Goal: Task Accomplishment & Management: Manage account settings

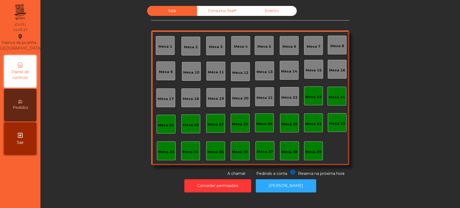
click at [387, 94] on div "Sala Consumo Staff Evento Mesa 1 [GEOGRAPHIC_DATA] 3 Mesa 4 Mesa 5 Mesa 6 [GEOG…" at bounding box center [250, 91] width 405 height 171
click at [285, 190] on button "[PERSON_NAME]" at bounding box center [286, 185] width 60 height 13
click at [218, 180] on button "Conceder permissões" at bounding box center [217, 185] width 67 height 13
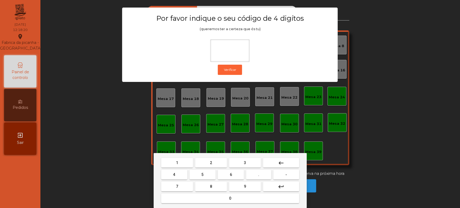
click at [168, 162] on button "1" at bounding box center [177, 163] width 32 height 10
click at [244, 157] on mat-keyboard-key "3" at bounding box center [245, 163] width 34 height 12
click at [203, 175] on span "5" at bounding box center [202, 175] width 2 height 4
click at [212, 189] on button "8" at bounding box center [211, 187] width 32 height 10
click at [290, 161] on button "keyboard_backspace" at bounding box center [281, 163] width 36 height 10
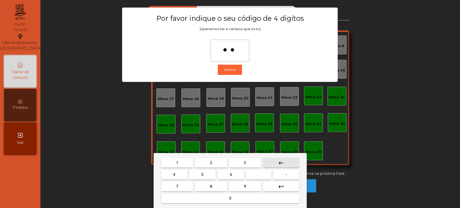
click at [288, 166] on button "keyboard_backspace" at bounding box center [281, 163] width 36 height 10
type input "*"
click at [290, 165] on button "keyboard_backspace" at bounding box center [281, 163] width 36 height 10
click at [288, 170] on button "-" at bounding box center [286, 175] width 26 height 10
click at [177, 163] on span "1" at bounding box center [177, 163] width 2 height 4
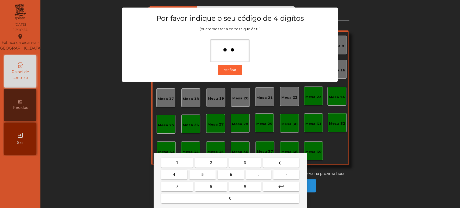
click at [288, 163] on button "keyboard_backspace" at bounding box center [281, 163] width 36 height 10
type input "*"
click at [286, 161] on button "keyboard_backspace" at bounding box center [281, 163] width 36 height 10
click at [287, 161] on button "keyboard_backspace" at bounding box center [281, 163] width 36 height 10
click at [173, 161] on button "1" at bounding box center [177, 163] width 32 height 10
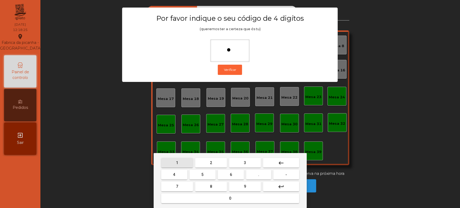
click at [245, 163] on span "3" at bounding box center [245, 163] width 2 height 4
click at [203, 175] on span "5" at bounding box center [202, 175] width 2 height 4
click at [230, 198] on span "0" at bounding box center [230, 198] width 2 height 4
type input "****"
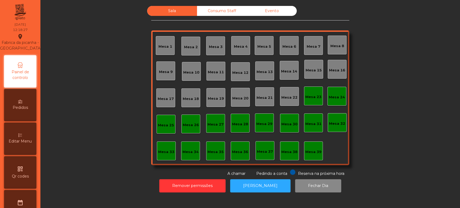
click at [23, 150] on div "Editar Menu" at bounding box center [20, 139] width 32 height 32
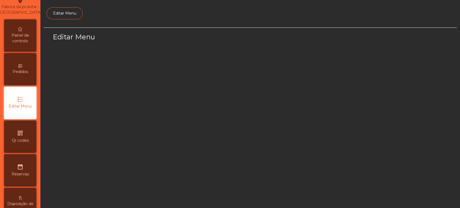
select select "*"
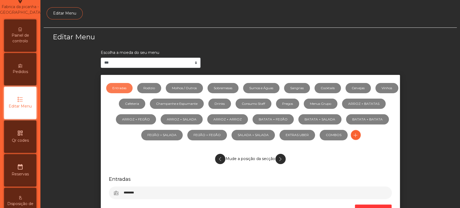
scroll to position [40, 0]
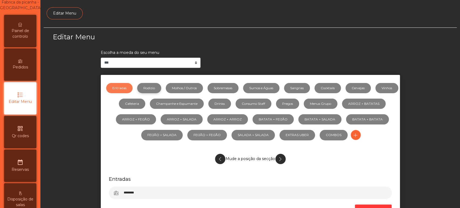
click at [161, 89] on link "Rodizio" at bounding box center [149, 88] width 24 height 10
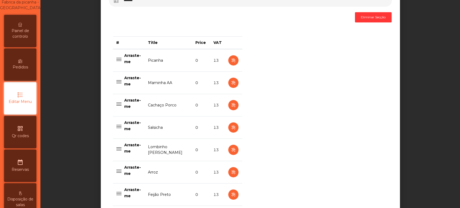
scroll to position [193, 0]
click at [414, 44] on div "**********" at bounding box center [250, 151] width 413 height 632
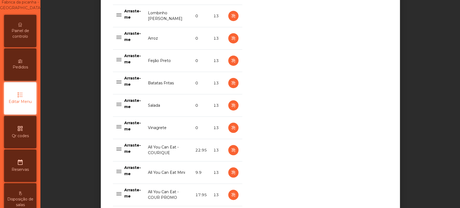
scroll to position [459, 0]
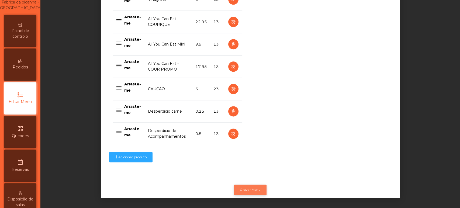
click at [252, 186] on button "Gravar Menu" at bounding box center [250, 190] width 33 height 10
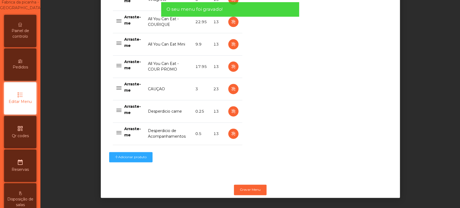
click at [28, 25] on div "Painel de controlo" at bounding box center [20, 31] width 32 height 32
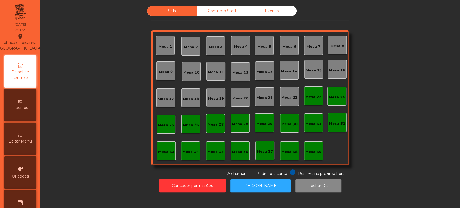
click at [167, 157] on div "Mesa 33" at bounding box center [166, 151] width 19 height 19
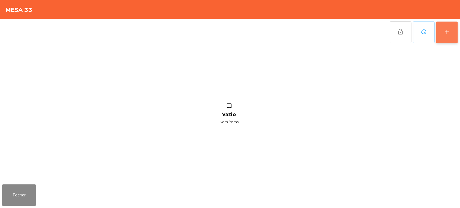
click at [437, 35] on button "add" at bounding box center [447, 33] width 22 height 22
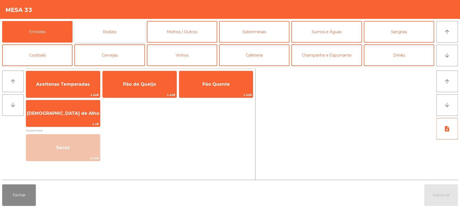
click at [117, 26] on button "Rodizio" at bounding box center [109, 32] width 70 height 22
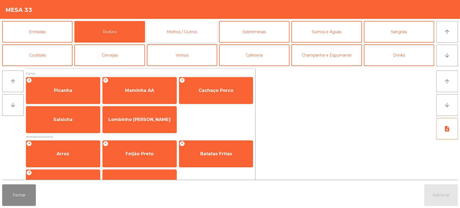
click at [187, 24] on button "Molhos / Outros" at bounding box center [182, 32] width 70 height 22
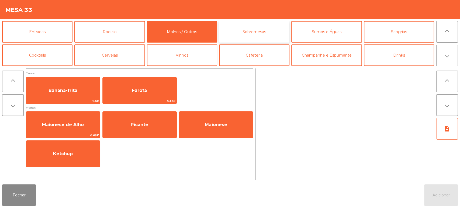
click at [258, 32] on button "Sobremesas" at bounding box center [254, 32] width 70 height 22
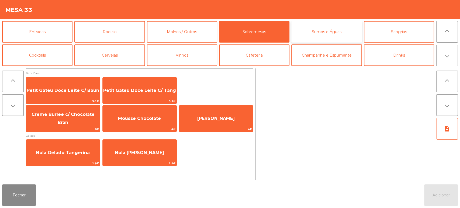
click at [333, 27] on button "Sumos e Águas" at bounding box center [326, 32] width 70 height 22
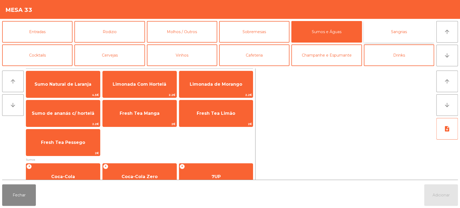
click at [396, 32] on button "Sangrias" at bounding box center [399, 32] width 70 height 22
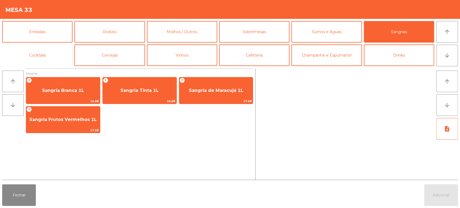
click at [38, 55] on button "Cocktails" at bounding box center [37, 55] width 70 height 22
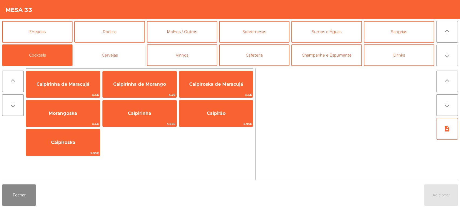
click at [114, 60] on button "Cervejas" at bounding box center [109, 55] width 70 height 22
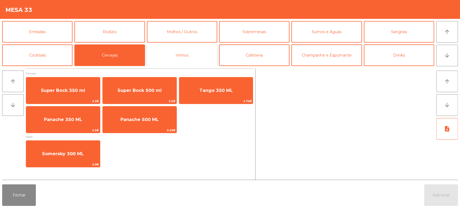
click at [195, 57] on button "Vinhos" at bounding box center [182, 55] width 70 height 22
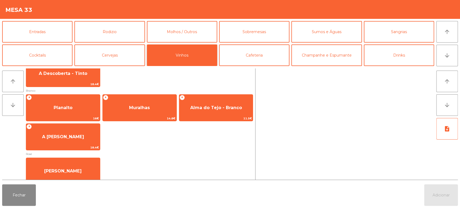
scroll to position [87, 0]
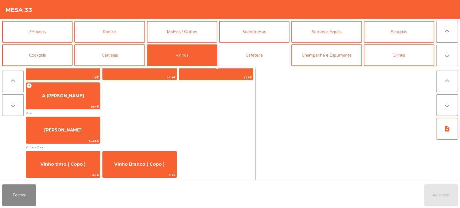
click at [266, 50] on button "Cafeteria" at bounding box center [254, 55] width 70 height 22
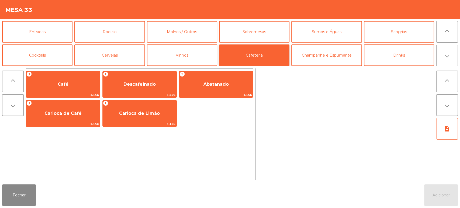
scroll to position [0, 0]
click at [332, 47] on button "Champanhe e Espumante" at bounding box center [326, 55] width 70 height 22
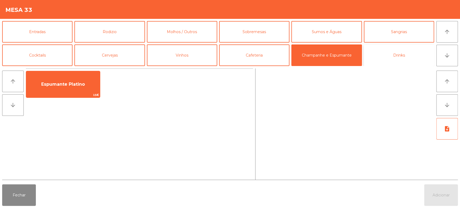
click at [407, 58] on button "Drinks" at bounding box center [399, 55] width 70 height 22
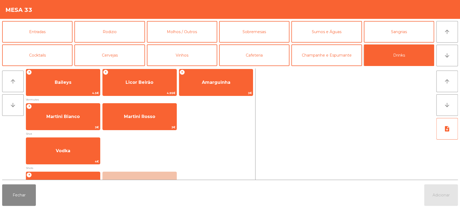
scroll to position [132, 0]
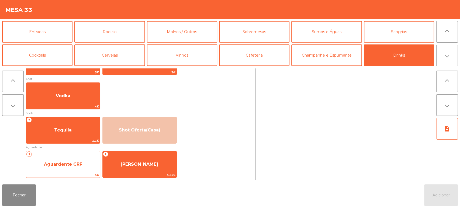
click at [27, 173] on span "5€" at bounding box center [63, 175] width 74 height 5
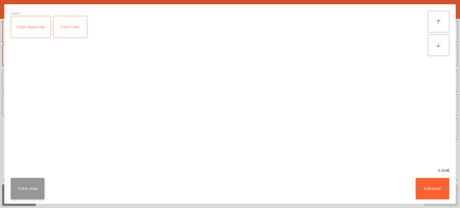
click at [37, 178] on button "Voltar atrás" at bounding box center [28, 189] width 34 height 22
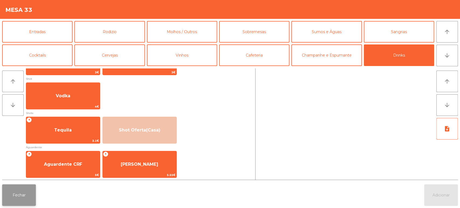
click at [26, 197] on button "Fechar" at bounding box center [19, 195] width 34 height 22
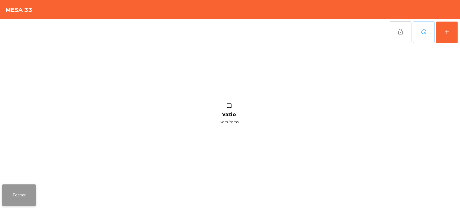
click at [28, 196] on button "Fechar" at bounding box center [19, 195] width 34 height 22
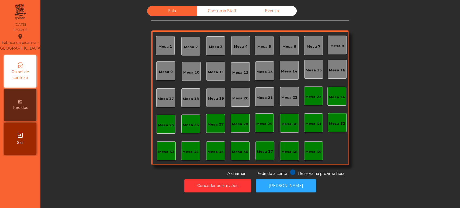
click at [315, 71] on div "Mesa 15" at bounding box center [314, 70] width 16 height 5
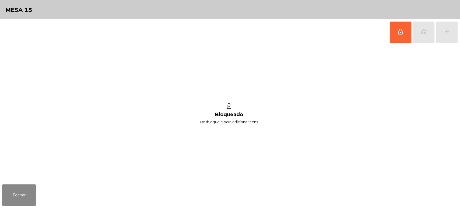
click at [435, 33] on div "lock_outline history add" at bounding box center [424, 32] width 68 height 27
click at [400, 39] on button "lock_outline" at bounding box center [401, 33] width 22 height 22
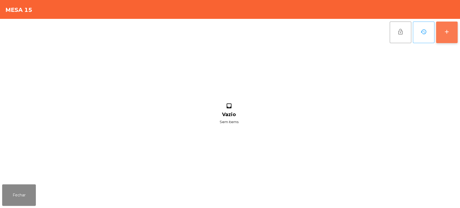
click at [445, 40] on button "add" at bounding box center [447, 33] width 22 height 22
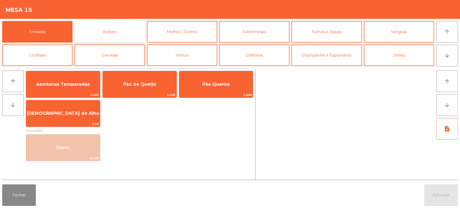
click at [131, 33] on button "Rodizio" at bounding box center [109, 32] width 70 height 22
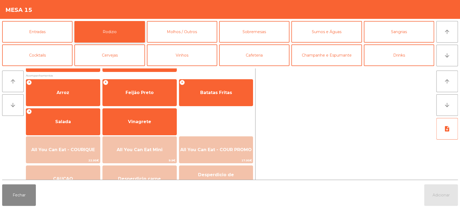
scroll to position [73, 0]
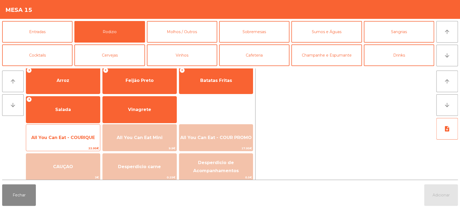
click at [81, 140] on span "All You Can Eat - COURIQUE" at bounding box center [63, 138] width 74 height 15
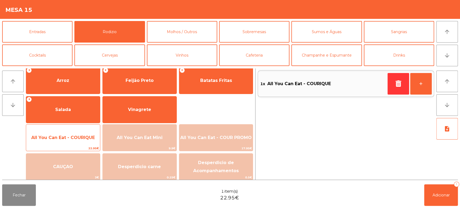
click at [80, 147] on span "22.95€" at bounding box center [63, 148] width 74 height 5
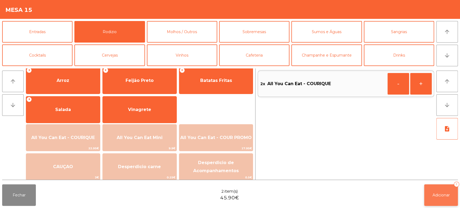
click at [449, 186] on button "Adicionar 2" at bounding box center [441, 195] width 34 height 22
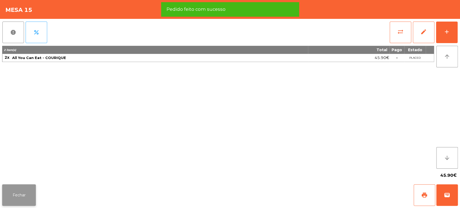
click at [24, 195] on button "Fechar" at bounding box center [19, 195] width 34 height 22
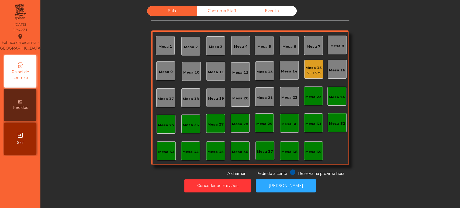
click at [241, 47] on div "Mesa 4" at bounding box center [241, 46] width 14 height 5
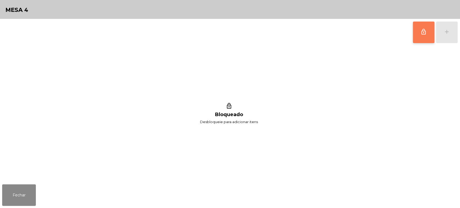
click at [415, 36] on button "lock_outline" at bounding box center [424, 33] width 22 height 22
click at [447, 34] on div "add" at bounding box center [447, 32] width 6 height 6
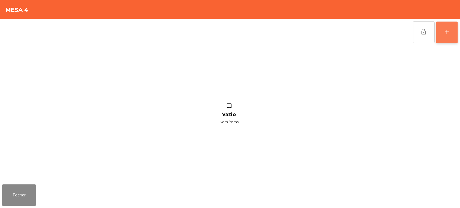
click at [448, 35] on div "add" at bounding box center [447, 32] width 6 height 6
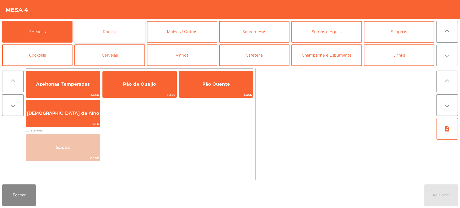
click at [122, 28] on button "Rodizio" at bounding box center [109, 32] width 70 height 22
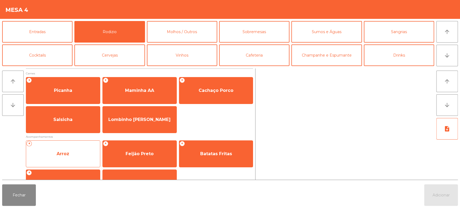
click at [83, 150] on span "Arroz" at bounding box center [63, 154] width 74 height 15
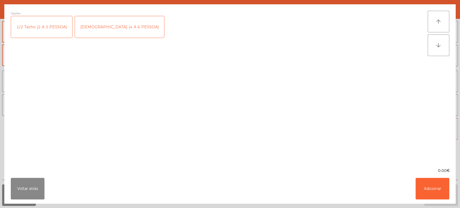
click at [58, 28] on div "1/2 Tacho (2 A 3 PESSOA)" at bounding box center [41, 27] width 61 height 22
click at [423, 191] on button "Adicionar" at bounding box center [433, 189] width 34 height 22
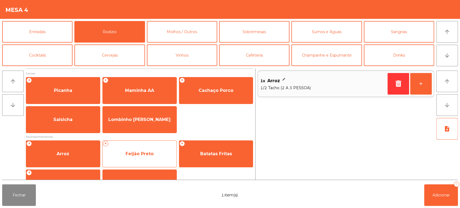
click at [152, 157] on span "Feijão Preto" at bounding box center [140, 154] width 74 height 15
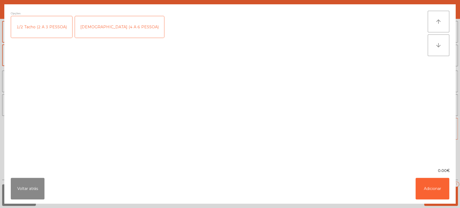
click at [52, 28] on div "1/2 Tacho (2 A 3 PESSOA)" at bounding box center [41, 27] width 61 height 22
click at [433, 181] on button "Adicionar" at bounding box center [433, 189] width 34 height 22
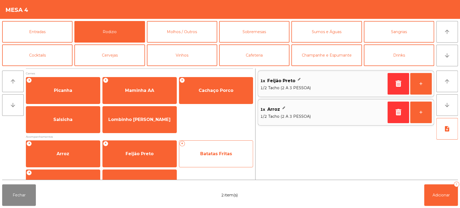
click at [211, 151] on span "Batatas Fritas" at bounding box center [216, 154] width 74 height 15
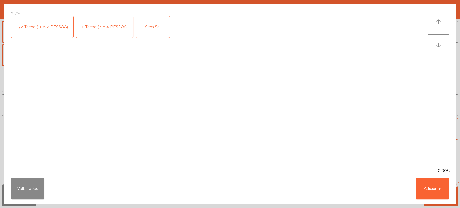
click at [113, 26] on div "1 Tacho (3 A 4 PESSOA)" at bounding box center [104, 27] width 57 height 22
click at [444, 194] on button "Adicionar" at bounding box center [433, 189] width 34 height 22
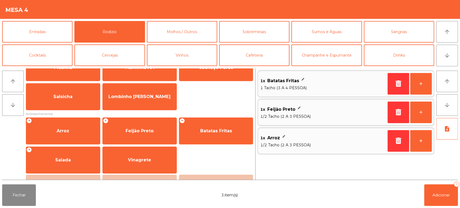
scroll to position [67, 0]
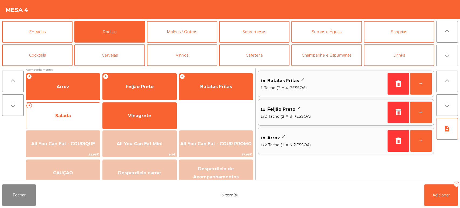
click at [83, 116] on span "Salada" at bounding box center [63, 116] width 74 height 15
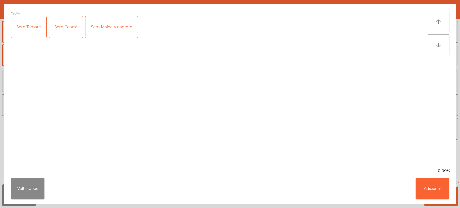
click at [120, 28] on div "Sem Molho Vinagrete" at bounding box center [111, 27] width 52 height 22
click at [431, 186] on button "Adicionar" at bounding box center [433, 189] width 34 height 22
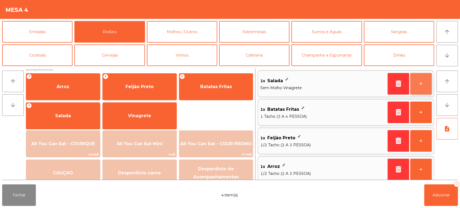
click at [420, 84] on button "+" at bounding box center [421, 84] width 22 height 22
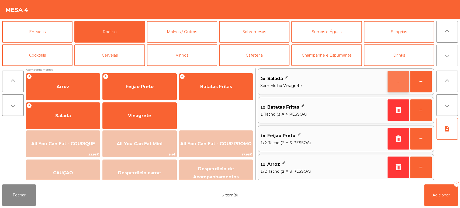
click at [401, 84] on button "-" at bounding box center [399, 82] width 22 height 22
click at [397, 83] on icon "button" at bounding box center [398, 81] width 8 height 6
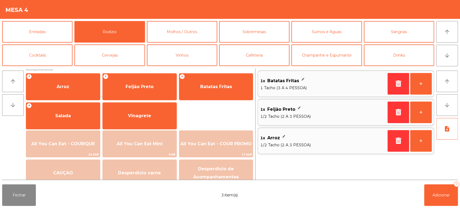
scroll to position [0, 0]
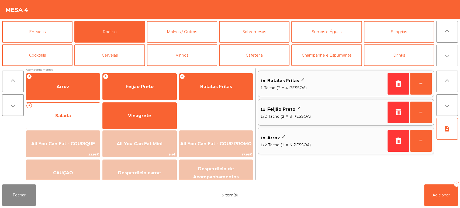
click at [78, 125] on div "+ Salada" at bounding box center [63, 115] width 74 height 27
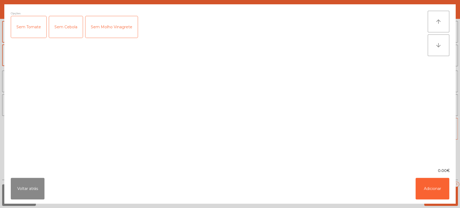
click at [60, 30] on div "Sem Cebola" at bounding box center [66, 27] width 34 height 22
click at [95, 26] on div "Sem Molho Vinagrete" at bounding box center [111, 27] width 52 height 22
click at [435, 194] on button "Adicionar" at bounding box center [433, 189] width 34 height 22
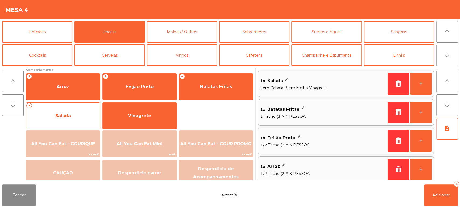
click at [79, 117] on span "Salada" at bounding box center [63, 116] width 74 height 15
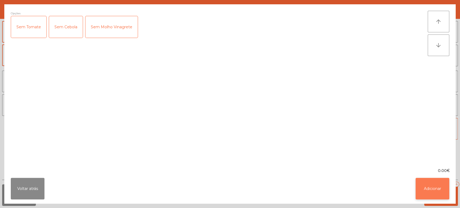
click at [435, 192] on button "Adicionar" at bounding box center [433, 189] width 34 height 22
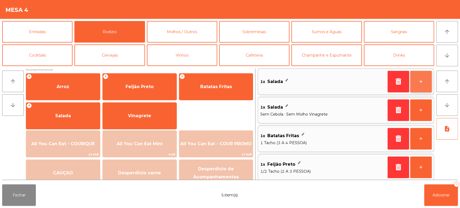
click at [429, 82] on button "+" at bounding box center [421, 82] width 22 height 22
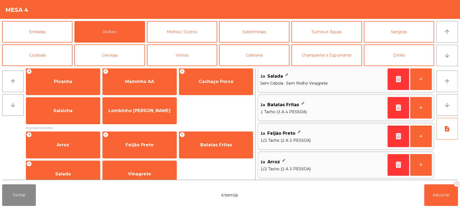
scroll to position [8, 0]
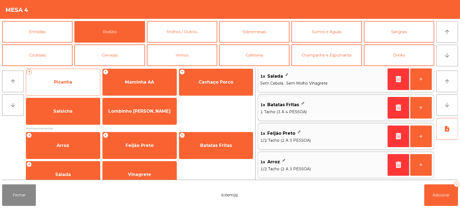
click at [83, 82] on span "Picanha" at bounding box center [63, 82] width 74 height 15
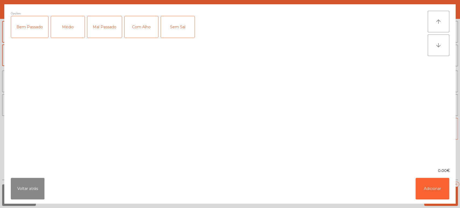
click at [65, 30] on div "Médio" at bounding box center [68, 27] width 34 height 22
click at [142, 29] on div "Com Alho" at bounding box center [142, 27] width 34 height 22
click at [435, 193] on button "Adicionar" at bounding box center [433, 189] width 34 height 22
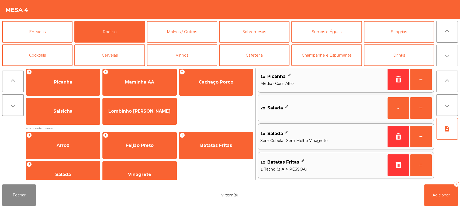
scroll to position [2, 0]
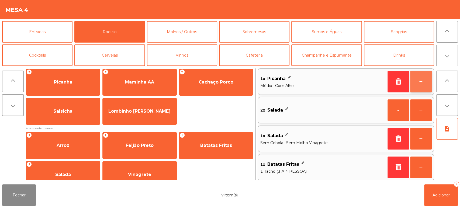
click at [422, 82] on button "+" at bounding box center [421, 82] width 22 height 22
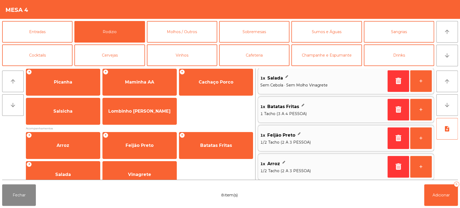
scroll to position [62, 0]
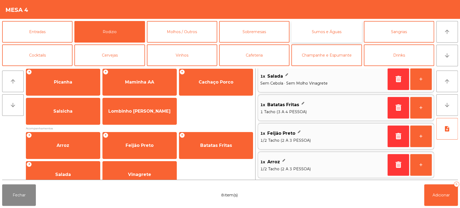
click at [327, 32] on button "Sumos e Águas" at bounding box center [326, 32] width 70 height 22
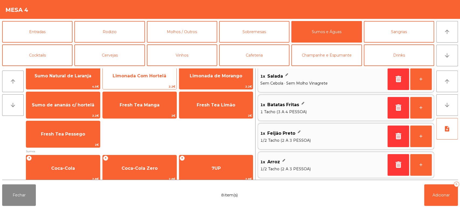
click at [159, 78] on span "Limonada Com Hortelã" at bounding box center [140, 76] width 74 height 15
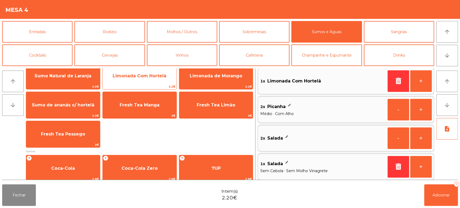
scroll to position [2, 0]
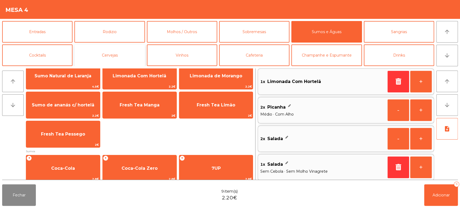
click at [94, 58] on button "Cervejas" at bounding box center [109, 55] width 70 height 22
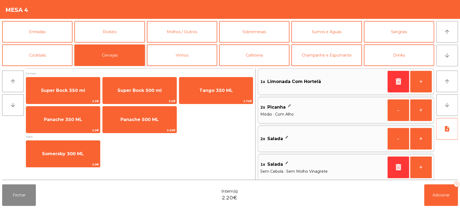
scroll to position [0, 0]
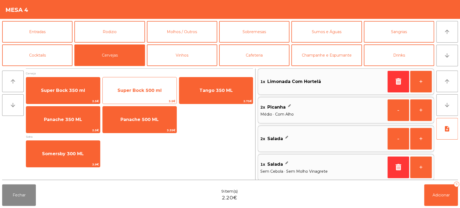
click at [140, 93] on span "Super Bock 500 ml" at bounding box center [140, 90] width 74 height 15
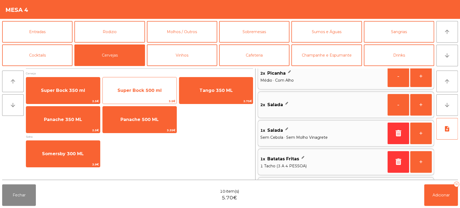
scroll to position [119, 0]
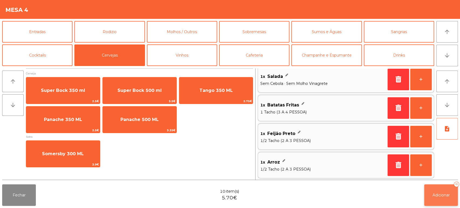
click at [436, 188] on button "Adicionar 10" at bounding box center [441, 195] width 34 height 22
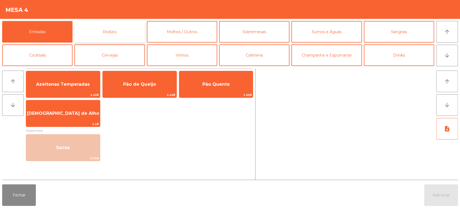
click at [120, 37] on button "Rodizio" at bounding box center [109, 32] width 70 height 22
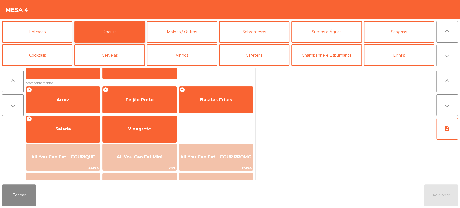
scroll to position [76, 0]
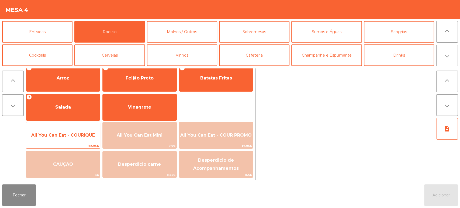
click at [79, 139] on span "All You Can Eat - COURIQUE" at bounding box center [63, 135] width 74 height 15
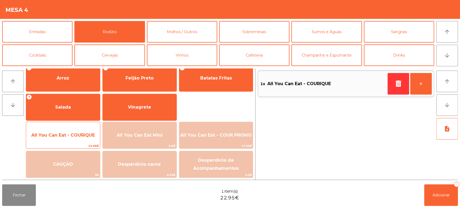
click at [76, 137] on span "All You Can Eat - COURIQUE" at bounding box center [63, 135] width 64 height 5
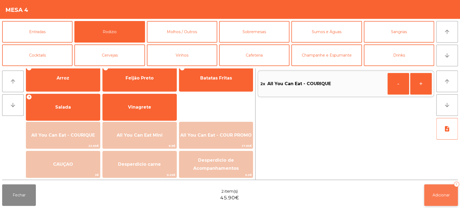
click at [457, 194] on button "Adicionar 2" at bounding box center [441, 195] width 34 height 22
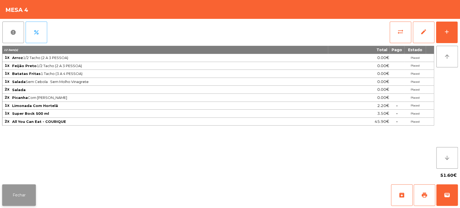
click at [33, 186] on button "Fechar" at bounding box center [19, 195] width 34 height 22
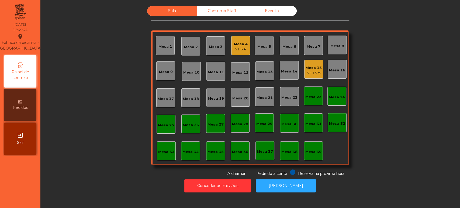
click at [318, 70] on div "52.15 €" at bounding box center [314, 72] width 16 height 5
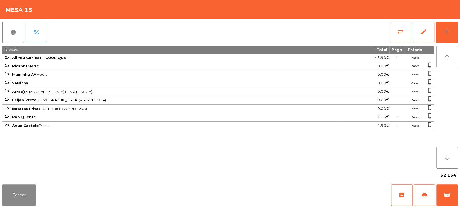
click at [458, 27] on div "report percent sync_alt edit add 11 item(s) Total Pago Estado 2x All You Can Ea…" at bounding box center [230, 100] width 460 height 163
click at [448, 34] on div "add" at bounding box center [447, 32] width 6 height 6
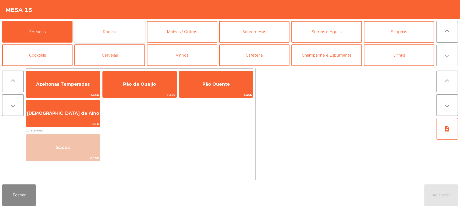
click at [139, 35] on button "Rodizio" at bounding box center [109, 32] width 70 height 22
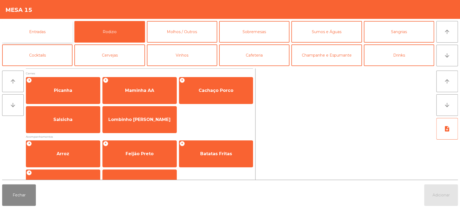
click at [58, 28] on button "Entradas" at bounding box center [37, 32] width 70 height 22
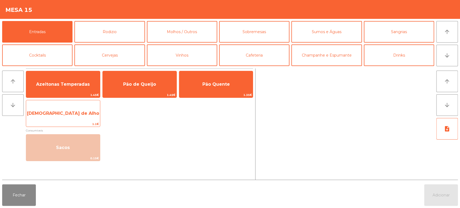
click at [90, 114] on span "[DEMOGRAPHIC_DATA] de Alho" at bounding box center [63, 113] width 74 height 15
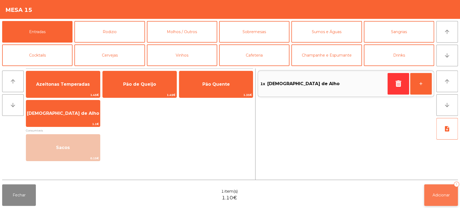
click at [454, 193] on button "Adicionar 1" at bounding box center [441, 195] width 34 height 22
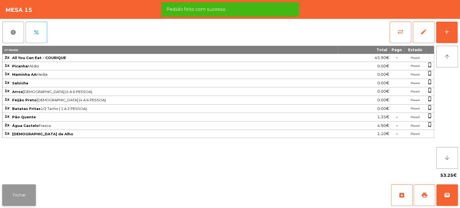
click at [31, 197] on button "Fechar" at bounding box center [19, 195] width 34 height 22
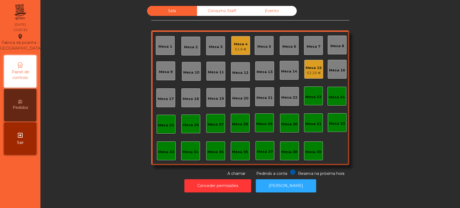
click at [332, 38] on div "Mesa 8" at bounding box center [337, 45] width 19 height 19
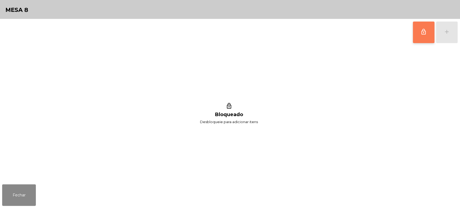
click at [421, 35] on button "lock_outline" at bounding box center [424, 33] width 22 height 22
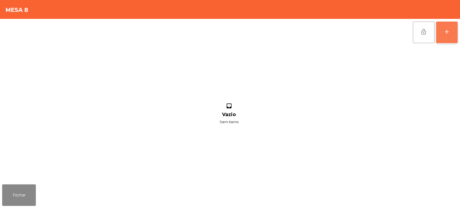
click at [444, 37] on button "add" at bounding box center [447, 33] width 22 height 22
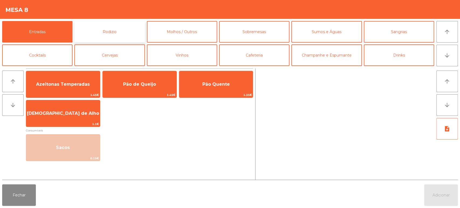
click at [114, 33] on button "Rodizio" at bounding box center [109, 32] width 70 height 22
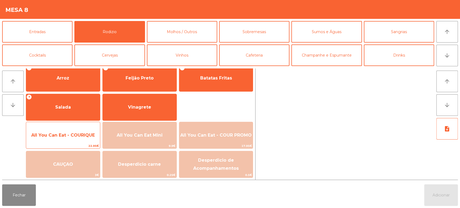
click at [60, 146] on span "22.95€" at bounding box center [63, 145] width 74 height 5
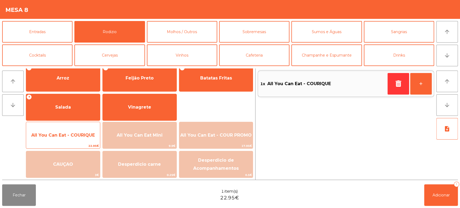
click at [64, 145] on span "22.95€" at bounding box center [63, 145] width 74 height 5
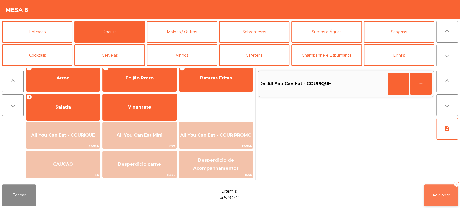
click at [431, 192] on button "Adicionar 2" at bounding box center [441, 195] width 34 height 22
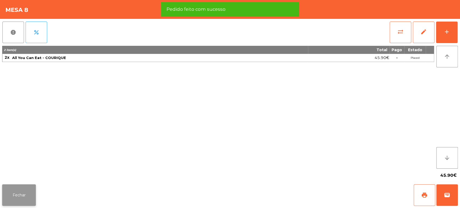
click at [19, 200] on button "Fechar" at bounding box center [19, 195] width 34 height 22
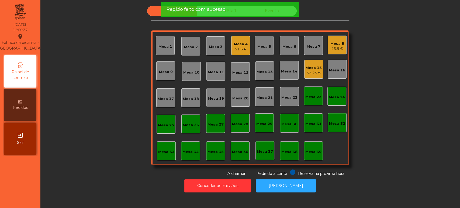
click at [401, 59] on div "Sala Consumo Staff Evento Mesa 1 Mesa 2 Mesa 3 Mesa 4 51.6 € Mesa 5 Mesa 6 Mesa…" at bounding box center [250, 91] width 405 height 171
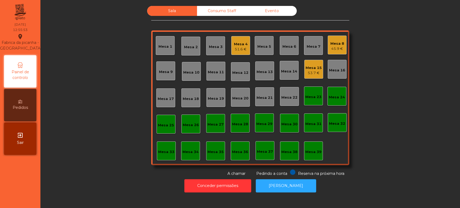
click at [255, 52] on div "Mesa 5" at bounding box center [264, 45] width 19 height 19
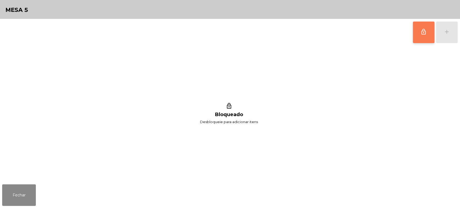
click at [425, 37] on button "lock_outline" at bounding box center [424, 33] width 22 height 22
click at [454, 35] on button "add" at bounding box center [447, 33] width 22 height 22
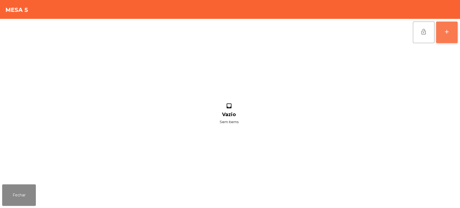
click at [455, 36] on button "add" at bounding box center [447, 33] width 22 height 22
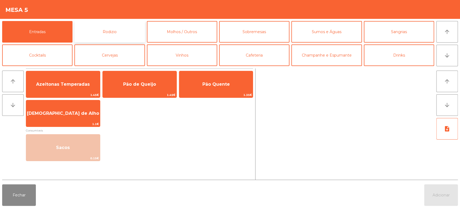
click at [127, 38] on button "Rodizio" at bounding box center [109, 32] width 70 height 22
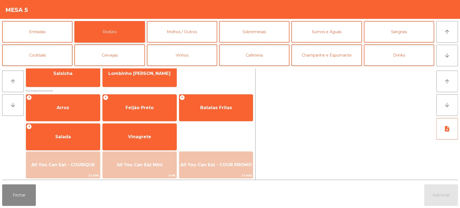
scroll to position [62, 0]
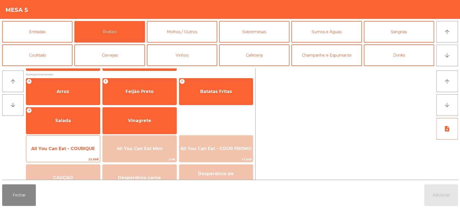
click at [83, 149] on span "All You Can Eat - COURIQUE" at bounding box center [63, 148] width 64 height 5
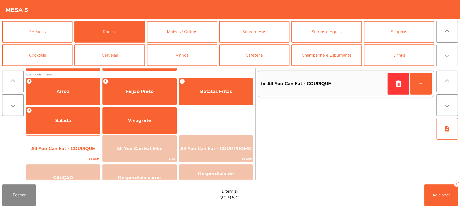
click at [83, 148] on span "All You Can Eat - COURIQUE" at bounding box center [63, 148] width 64 height 5
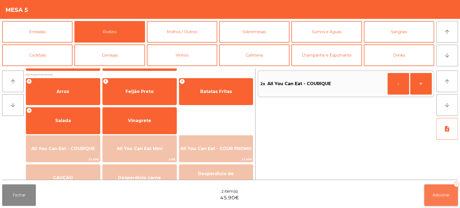
click at [437, 198] on button "Adicionar 2" at bounding box center [441, 195] width 34 height 22
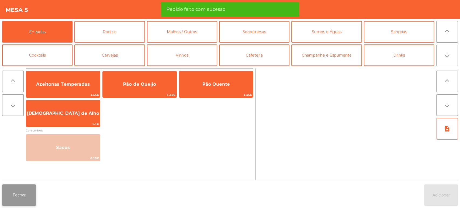
click at [35, 194] on button "Fechar" at bounding box center [19, 195] width 34 height 22
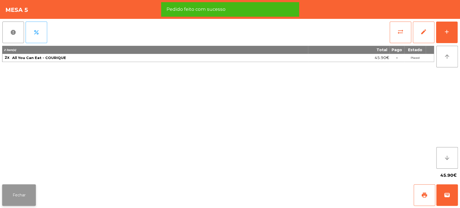
click at [28, 191] on button "Fechar" at bounding box center [19, 195] width 34 height 22
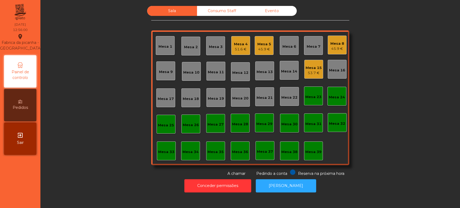
click at [112, 129] on div "Sala Consumo Staff Evento Mesa 1 Mesa 2 Mesa 3 Mesa 4 51.6 € Mesa 5 45.9 € Mesa…" at bounding box center [250, 91] width 405 height 171
click at [231, 38] on div "Mesa 4 51.6 €" at bounding box center [240, 45] width 19 height 19
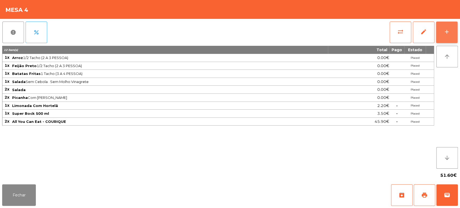
click at [447, 25] on button "add" at bounding box center [447, 33] width 22 height 22
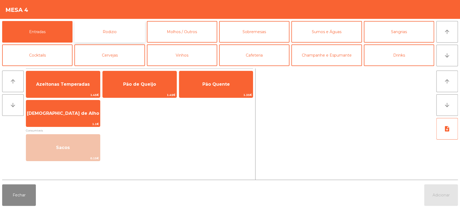
click at [109, 38] on button "Rodizio" at bounding box center [109, 32] width 70 height 22
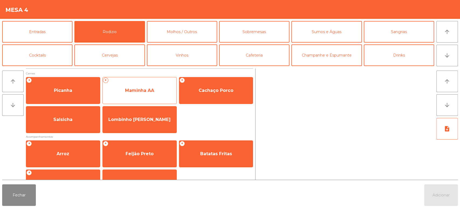
click at [140, 93] on span "Maminha AA" at bounding box center [139, 90] width 29 height 5
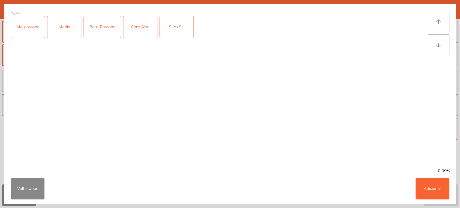
click at [72, 28] on div "Media" at bounding box center [64, 27] width 34 height 22
click at [152, 23] on div "Com Alho" at bounding box center [140, 27] width 34 height 22
click at [434, 188] on button "Adicionar" at bounding box center [433, 189] width 34 height 22
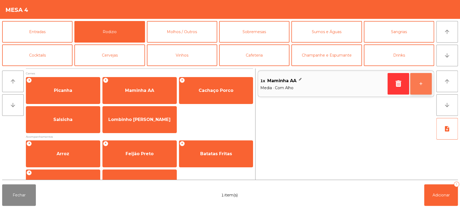
click at [413, 86] on button "+" at bounding box center [421, 84] width 22 height 22
click at [433, 177] on div "2x Maminha AA Media · Com Alho - +" at bounding box center [346, 123] width 177 height 111
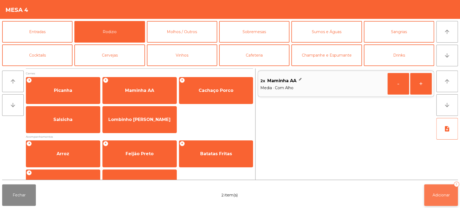
click at [427, 195] on button "Adicionar 2" at bounding box center [441, 195] width 34 height 22
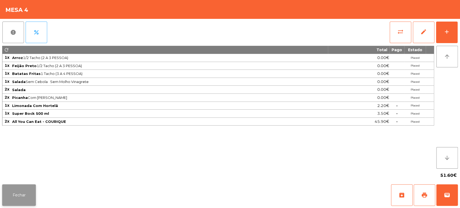
click at [29, 195] on button "Fechar" at bounding box center [19, 195] width 34 height 22
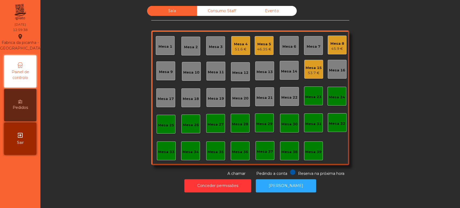
click at [237, 48] on div "51.6 €" at bounding box center [241, 49] width 14 height 5
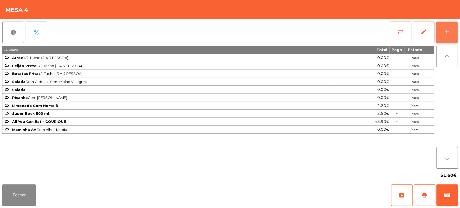
click at [445, 25] on button "add" at bounding box center [447, 33] width 22 height 22
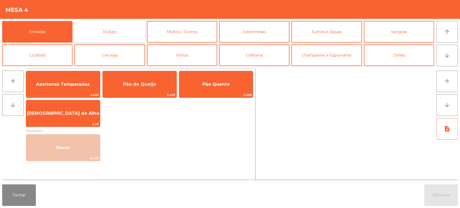
click at [129, 28] on button "Rodizio" at bounding box center [109, 32] width 70 height 22
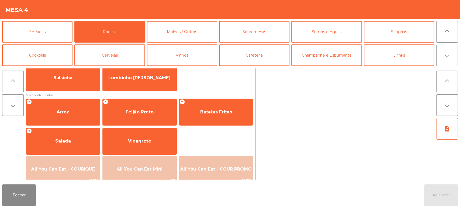
scroll to position [53, 0]
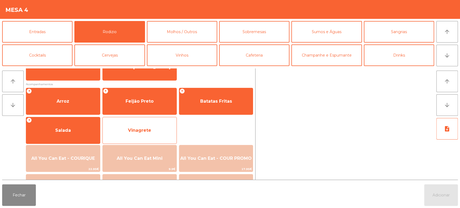
click at [161, 128] on span "Vinagrete" at bounding box center [140, 130] width 74 height 15
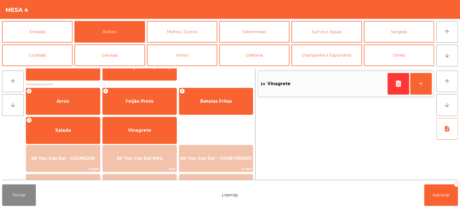
click at [328, 151] on div "1x Vinagrete +" at bounding box center [346, 123] width 177 height 111
click at [445, 197] on span "Adicionar" at bounding box center [441, 195] width 17 height 5
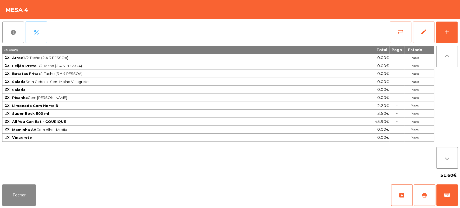
click at [321, 166] on div "15 item(s) Total Pago Estado 1x Arroz 1/2 Tacho (2 A 3 PESSOA) 0.00€ Placed 1x …" at bounding box center [218, 107] width 432 height 123
click at [34, 187] on button "Fechar" at bounding box center [19, 195] width 34 height 22
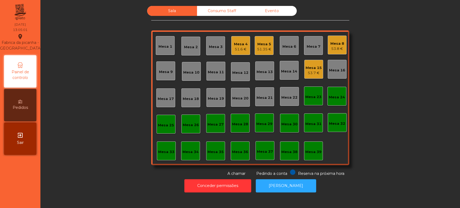
click at [129, 87] on div "Sala Consumo Staff Evento Mesa 1 Mesa 2 Mesa 3 Mesa 4 51.6 € Mesa 5 51.35 € Mes…" at bounding box center [250, 91] width 405 height 171
click at [210, 185] on button "Conceder permissões" at bounding box center [217, 185] width 67 height 13
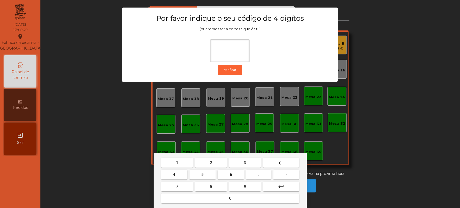
click at [177, 162] on span "1" at bounding box center [177, 163] width 2 height 4
click at [245, 163] on span "3" at bounding box center [245, 163] width 2 height 4
click at [203, 175] on span "5" at bounding box center [202, 175] width 2 height 4
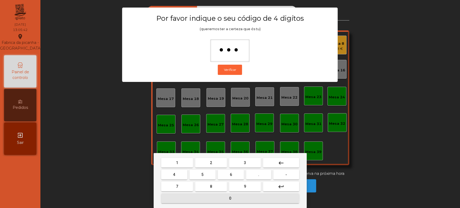
click at [218, 197] on button "0" at bounding box center [230, 199] width 138 height 10
type input "****"
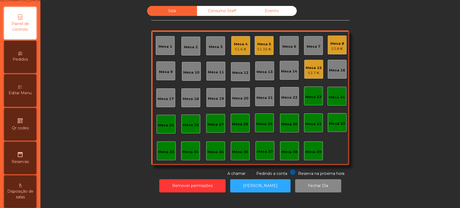
click at [25, 102] on div "Editar Menu" at bounding box center [20, 90] width 32 height 32
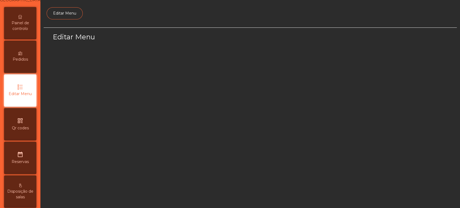
scroll to position [40, 0]
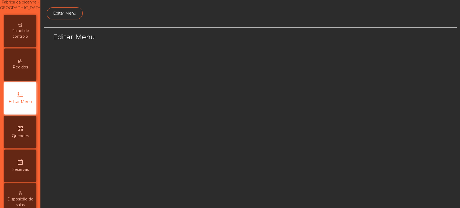
select select "*"
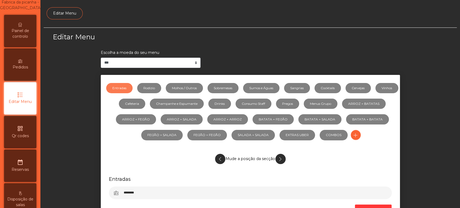
click at [438, 47] on div "Editar Menu" at bounding box center [253, 41] width 408 height 18
click at [376, 93] on link "Vinhos" at bounding box center [387, 88] width 23 height 10
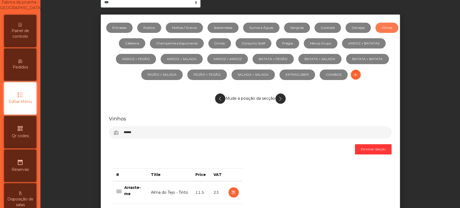
scroll to position [58, 0]
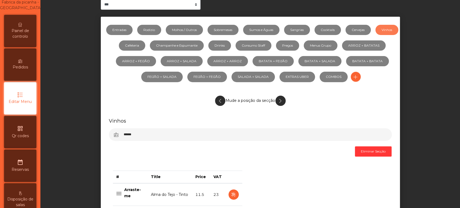
click at [26, 39] on span "Painel de controlo" at bounding box center [20, 33] width 30 height 11
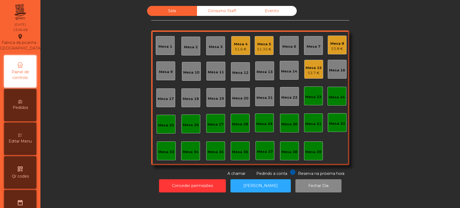
click at [67, 99] on div "Sala Consumo Staff Evento Mesa 1 Mesa 2 Mesa 3 Mesa 4 51.6 € Mesa 5 51.35 € Mes…" at bounding box center [250, 91] width 405 height 171
click at [241, 51] on div "51.6 €" at bounding box center [241, 49] width 14 height 5
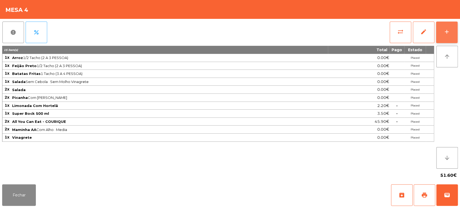
click at [449, 41] on button "add" at bounding box center [447, 33] width 22 height 22
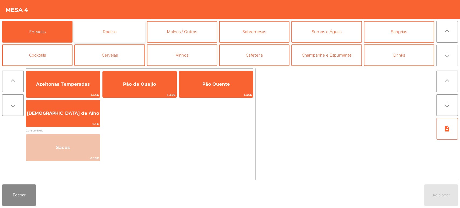
click at [114, 39] on button "Rodizio" at bounding box center [109, 32] width 70 height 22
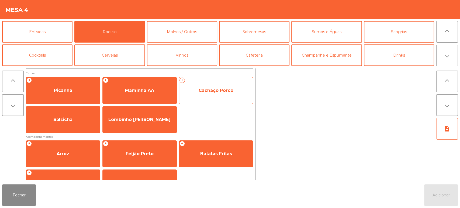
click at [220, 103] on div "+ Cachaço Porco" at bounding box center [216, 90] width 74 height 27
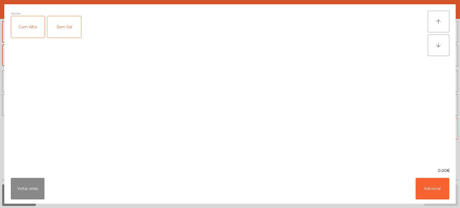
click at [29, 29] on div "Com Alho" at bounding box center [28, 27] width 34 height 22
click at [425, 188] on button "Adicionar" at bounding box center [433, 189] width 34 height 22
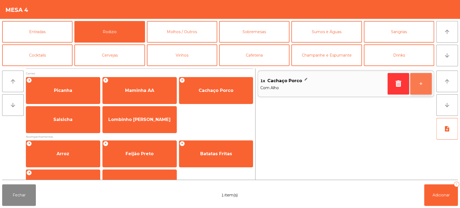
click at [424, 85] on button "+" at bounding box center [421, 84] width 22 height 22
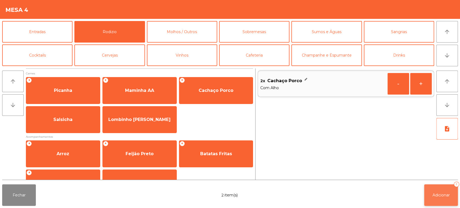
click at [435, 188] on button "Adicionar 2" at bounding box center [441, 195] width 34 height 22
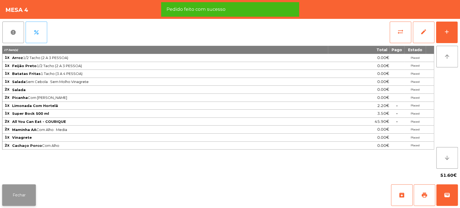
click at [34, 194] on button "Fechar" at bounding box center [19, 195] width 34 height 22
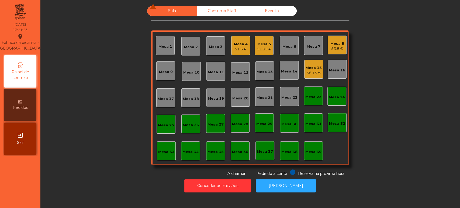
click at [312, 65] on div "Mesa 15" at bounding box center [314, 67] width 16 height 5
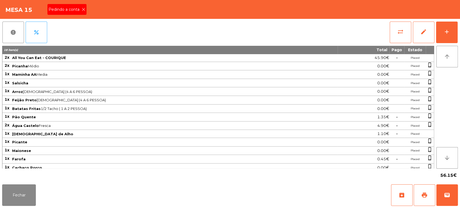
click at [83, 11] on icon at bounding box center [84, 10] width 4 height 4
click at [427, 196] on span "print" at bounding box center [424, 195] width 6 height 6
click at [447, 203] on button "wallet" at bounding box center [448, 195] width 22 height 22
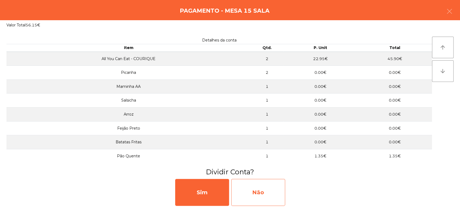
click at [274, 190] on div "Não" at bounding box center [258, 192] width 54 height 27
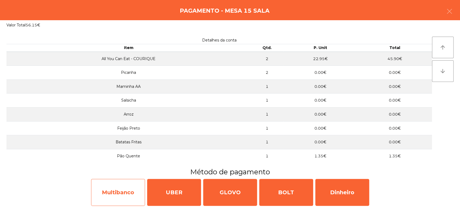
click at [124, 194] on div "Multibanco" at bounding box center [118, 192] width 54 height 27
select select "**"
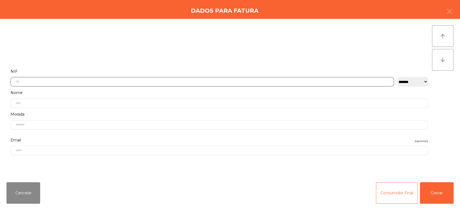
click at [85, 80] on input "text" at bounding box center [203, 81] width 384 height 9
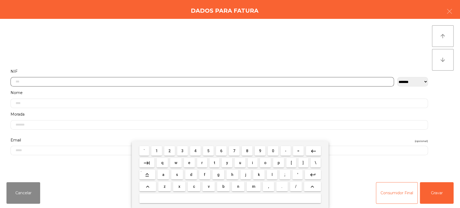
scroll to position [42, 0]
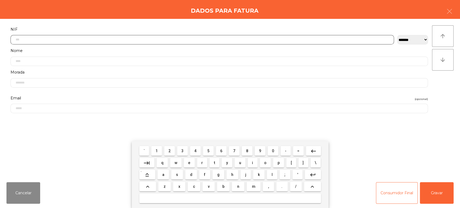
click at [157, 151] on span "1" at bounding box center [157, 151] width 2 height 4
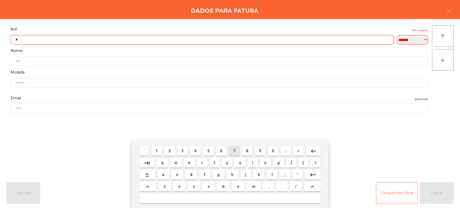
click at [234, 151] on span "7" at bounding box center [234, 151] width 2 height 4
click at [221, 151] on span "6" at bounding box center [221, 151] width 2 height 4
click at [182, 150] on span "3" at bounding box center [182, 151] width 2 height 4
click at [170, 151] on span "2" at bounding box center [170, 151] width 2 height 4
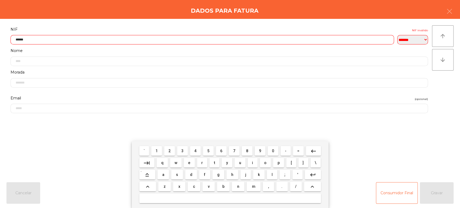
click at [234, 151] on span "7" at bounding box center [234, 151] width 2 height 4
click at [208, 153] on span "5" at bounding box center [208, 151] width 2 height 4
click at [157, 151] on span "1" at bounding box center [157, 151] width 2 height 4
type input "*********"
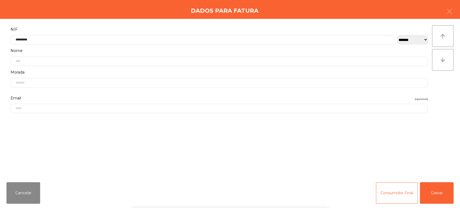
click at [187, 18] on div "Dados para Fatura" at bounding box center [230, 9] width 460 height 19
click at [445, 200] on button "Gravar" at bounding box center [437, 193] width 34 height 22
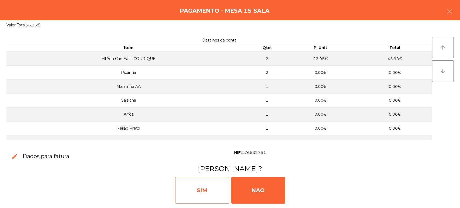
click at [211, 187] on div "SIM" at bounding box center [202, 190] width 54 height 27
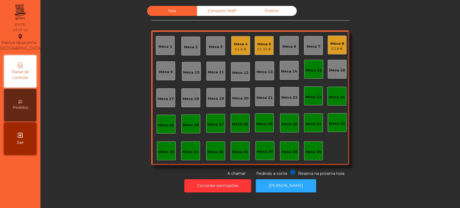
click at [308, 74] on div "Mesa 15" at bounding box center [313, 69] width 19 height 19
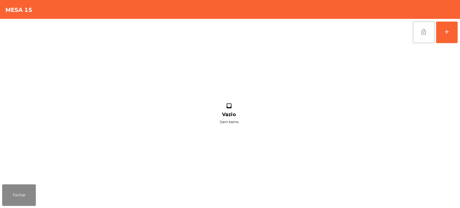
click at [417, 36] on button "lock_open" at bounding box center [424, 33] width 22 height 22
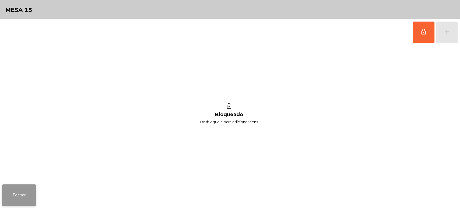
click at [19, 193] on button "Fechar" at bounding box center [19, 195] width 34 height 22
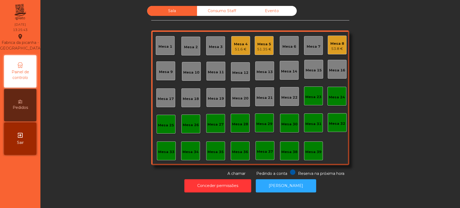
click at [333, 49] on div "53.8 €" at bounding box center [338, 48] width 14 height 5
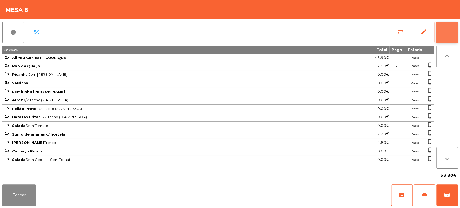
click at [437, 41] on button "add" at bounding box center [447, 33] width 22 height 22
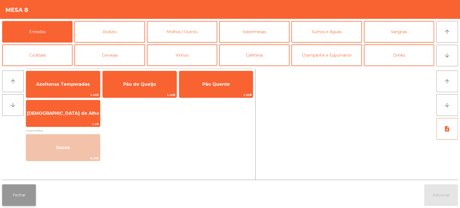
click at [18, 196] on button "Fechar" at bounding box center [19, 195] width 34 height 22
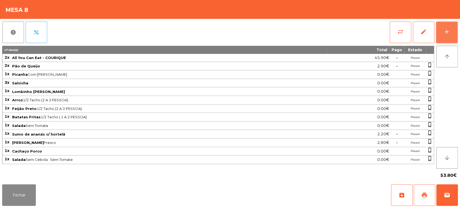
click at [455, 35] on button "add" at bounding box center [447, 33] width 22 height 22
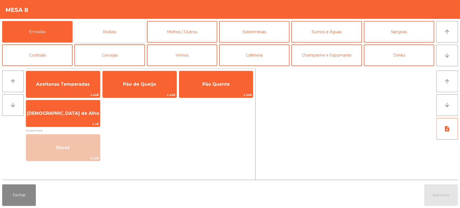
click at [130, 32] on button "Rodizio" at bounding box center [109, 32] width 70 height 22
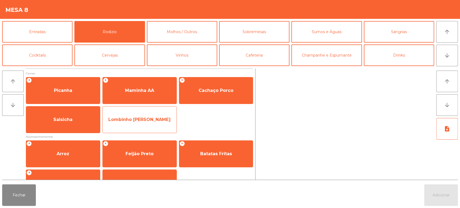
click at [171, 129] on div "Lombinho [PERSON_NAME]" at bounding box center [139, 119] width 74 height 27
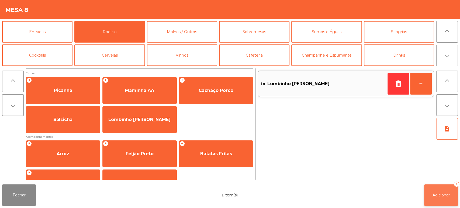
click at [445, 191] on button "Adicionar 1" at bounding box center [441, 195] width 34 height 22
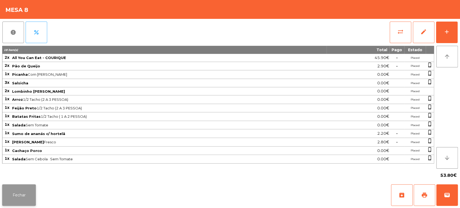
click at [27, 196] on button "Fechar" at bounding box center [19, 195] width 34 height 22
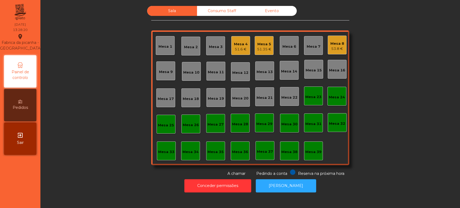
click at [241, 50] on div "51.6 €" at bounding box center [241, 49] width 14 height 5
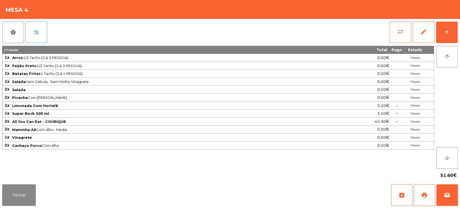
click at [460, 42] on div "report percent sync_alt edit add 17 item(s) Total Pago Estado 1x Arroz 1/2 Tach…" at bounding box center [230, 100] width 460 height 163
click at [446, 33] on div "add" at bounding box center [447, 32] width 6 height 6
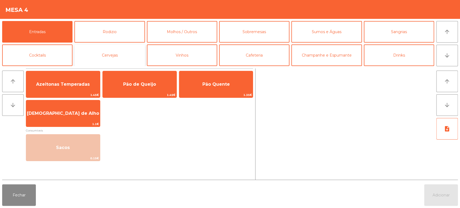
click at [86, 45] on button "Cervejas" at bounding box center [109, 55] width 70 height 22
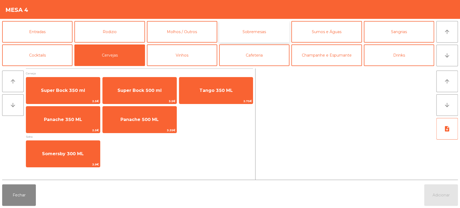
click at [252, 37] on button "Sobremesas" at bounding box center [254, 32] width 70 height 22
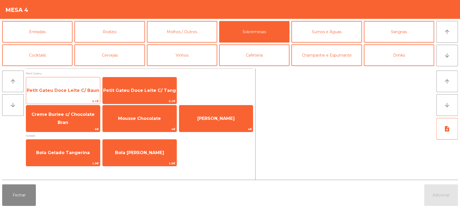
click at [81, 94] on span "Petit Gateu Doce Leite C/ Baun" at bounding box center [63, 90] width 74 height 15
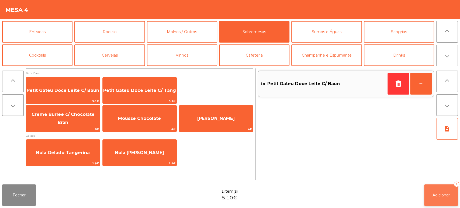
click at [444, 200] on button "Adicionar 1" at bounding box center [441, 195] width 34 height 22
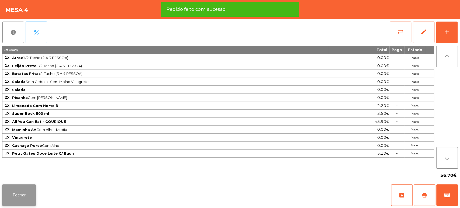
click at [20, 197] on button "Fechar" at bounding box center [19, 195] width 34 height 22
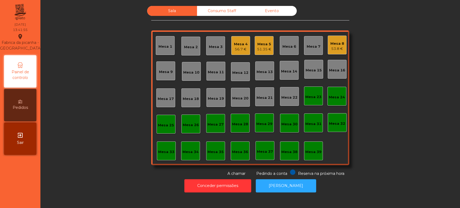
click at [240, 47] on div "56.7 €" at bounding box center [241, 49] width 14 height 5
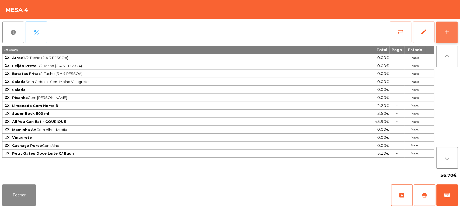
click at [442, 33] on button "add" at bounding box center [447, 33] width 22 height 22
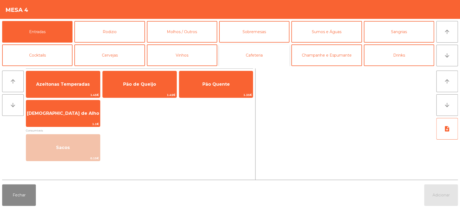
click at [257, 55] on button "Cafeteria" at bounding box center [254, 55] width 70 height 22
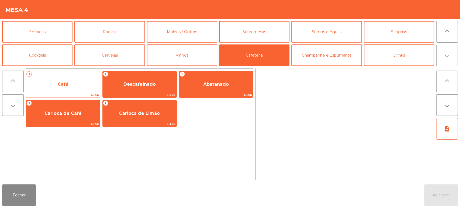
click at [68, 91] on span "Café" at bounding box center [63, 84] width 74 height 15
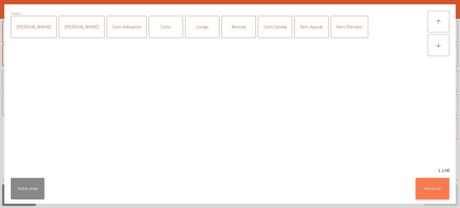
click at [434, 189] on button "Adicionar" at bounding box center [433, 189] width 34 height 22
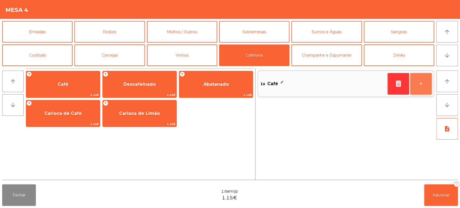
click at [423, 76] on button "+" at bounding box center [421, 84] width 22 height 22
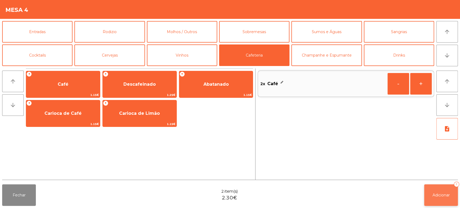
click at [442, 191] on button "Adicionar 2" at bounding box center [441, 195] width 34 height 22
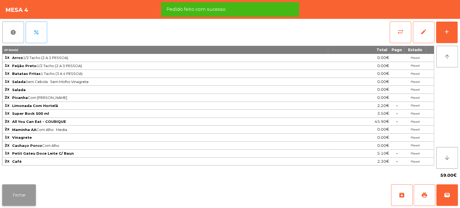
click at [16, 190] on button "Fechar" at bounding box center [19, 195] width 34 height 22
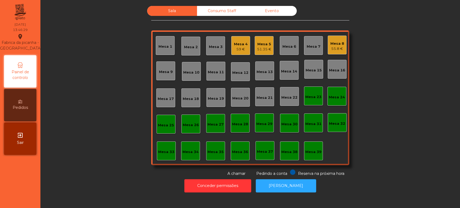
click at [239, 39] on div "Mesa 4 59 €" at bounding box center [241, 45] width 14 height 13
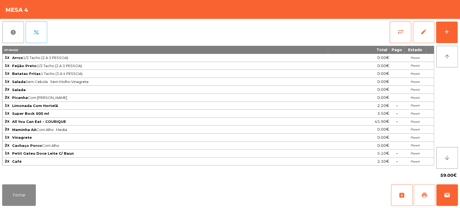
click at [422, 193] on span "print" at bounding box center [424, 195] width 6 height 6
click at [445, 193] on span "wallet" at bounding box center [447, 195] width 6 height 6
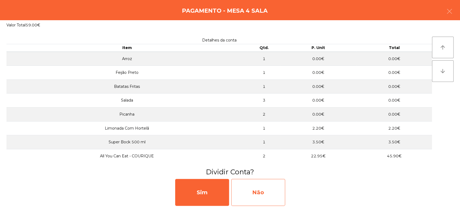
click at [260, 196] on div "Não" at bounding box center [258, 192] width 54 height 27
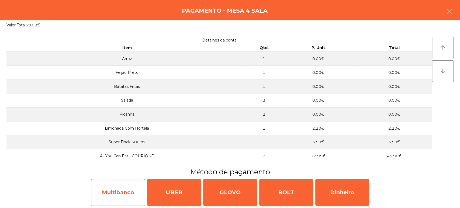
click at [121, 188] on div "Multibanco" at bounding box center [118, 192] width 54 height 27
select select "**"
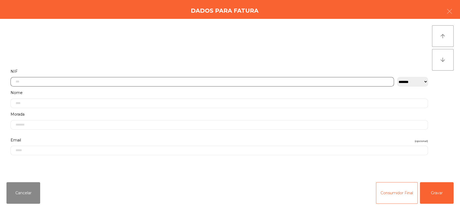
click at [95, 80] on input "text" at bounding box center [203, 81] width 384 height 9
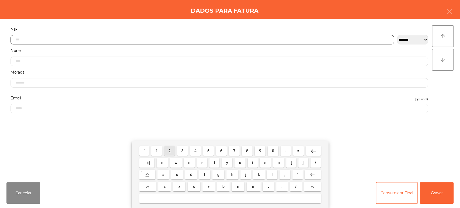
click at [170, 149] on span "2" at bounding box center [170, 151] width 2 height 4
type input "*"
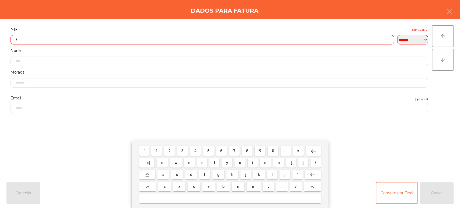
click at [320, 151] on button "keyboard_backspace" at bounding box center [313, 151] width 15 height 10
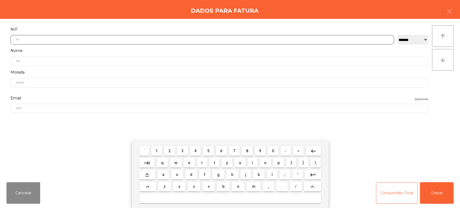
click at [157, 151] on span "1" at bounding box center [157, 151] width 2 height 4
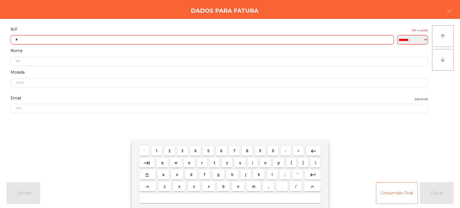
click at [208, 151] on span "5" at bounding box center [208, 151] width 2 height 4
click at [182, 153] on span "3" at bounding box center [182, 151] width 2 height 4
click at [243, 149] on button "8" at bounding box center [247, 151] width 11 height 10
click at [260, 150] on span "9" at bounding box center [260, 151] width 2 height 4
click at [260, 151] on span "9" at bounding box center [260, 151] width 2 height 4
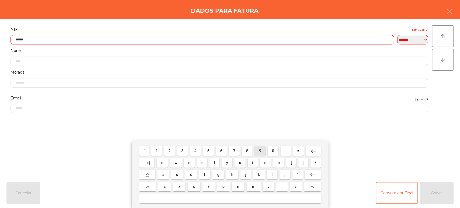
click at [260, 151] on span "9" at bounding box center [260, 151] width 2 height 4
click at [312, 150] on mat-icon "keyboard_backspace" at bounding box center [313, 151] width 6 height 6
click at [208, 149] on span "5" at bounding box center [208, 151] width 2 height 4
click at [208, 151] on span "5" at bounding box center [208, 151] width 2 height 4
click at [274, 151] on span "0" at bounding box center [273, 151] width 2 height 4
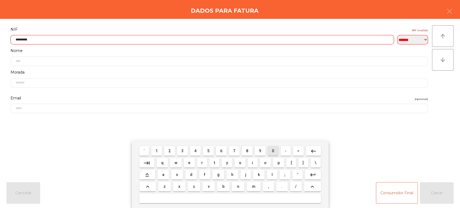
click at [273, 151] on span "0" at bounding box center [273, 151] width 2 height 4
click at [24, 41] on input "**********" at bounding box center [203, 39] width 384 height 9
click at [317, 152] on button "keyboard_backspace" at bounding box center [313, 151] width 15 height 10
type input "*********"
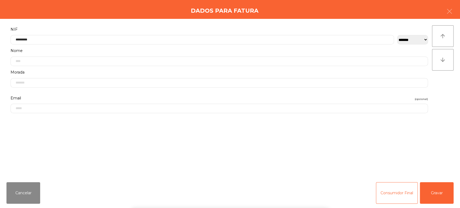
click at [183, 19] on div "**********" at bounding box center [230, 98] width 460 height 159
click at [444, 203] on button "Gravar" at bounding box center [437, 193] width 34 height 22
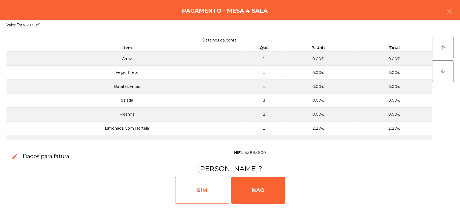
click at [209, 201] on div "SIM" at bounding box center [202, 190] width 54 height 27
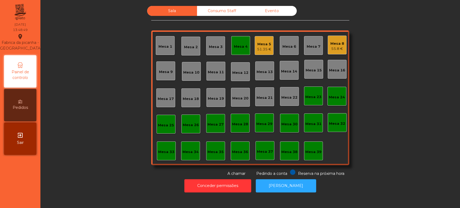
click at [243, 53] on div "Mesa 4" at bounding box center [240, 45] width 19 height 19
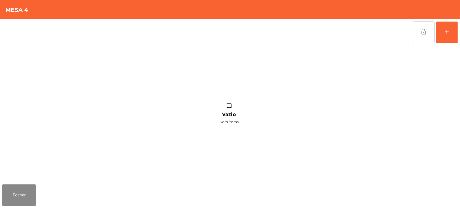
click at [427, 37] on button "lock_open" at bounding box center [424, 33] width 22 height 22
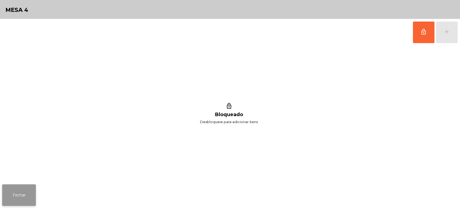
click at [24, 187] on button "Fechar" at bounding box center [19, 195] width 34 height 22
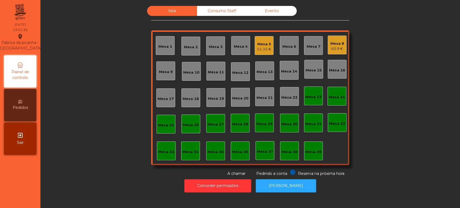
click at [266, 71] on div "Mesa 13" at bounding box center [265, 71] width 16 height 5
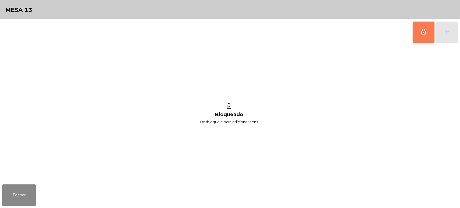
click at [426, 32] on span "lock_outline" at bounding box center [424, 32] width 6 height 6
click at [449, 35] on div "lock_outline add" at bounding box center [435, 32] width 45 height 27
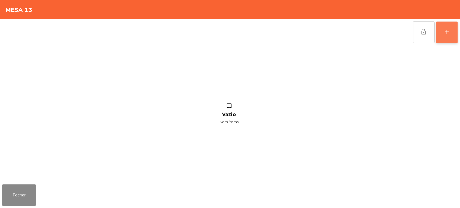
click at [448, 36] on button "add" at bounding box center [447, 33] width 22 height 22
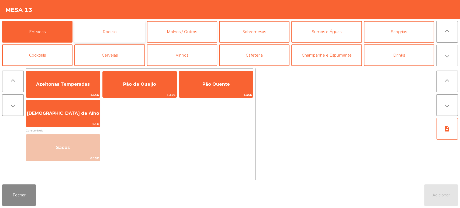
click at [109, 37] on button "Rodizio" at bounding box center [109, 32] width 70 height 22
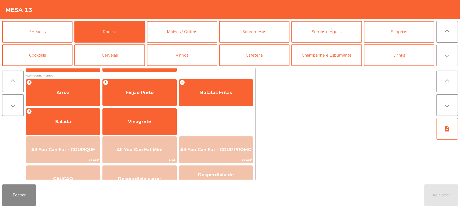
scroll to position [63, 0]
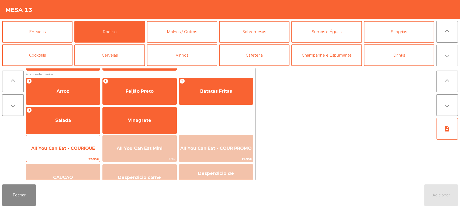
click at [69, 160] on span "22.95€" at bounding box center [63, 159] width 74 height 5
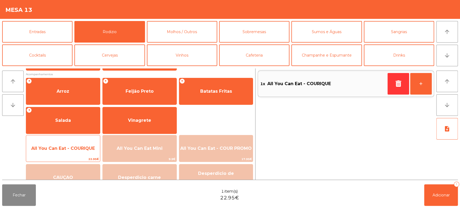
click at [70, 157] on span "22.95€" at bounding box center [63, 159] width 74 height 5
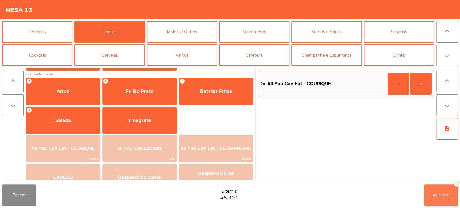
click at [445, 196] on span "Adicionar" at bounding box center [441, 195] width 17 height 5
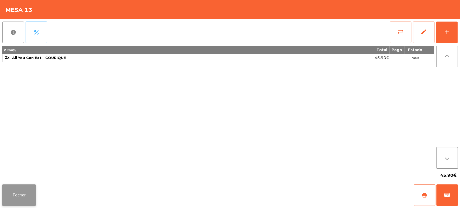
click at [21, 197] on button "Fechar" at bounding box center [19, 195] width 34 height 22
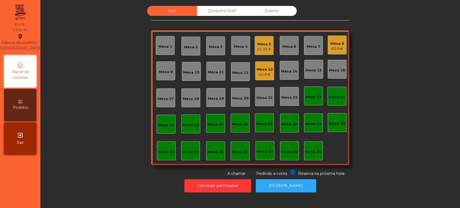
click at [317, 156] on div "Mesa 39" at bounding box center [313, 151] width 19 height 19
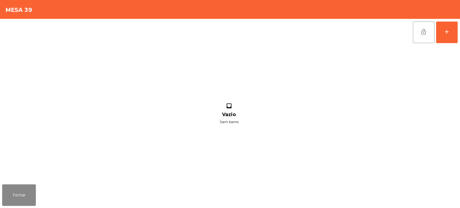
click at [458, 33] on div "lock_open add" at bounding box center [435, 32] width 45 height 27
click at [445, 32] on div "add" at bounding box center [447, 32] width 6 height 6
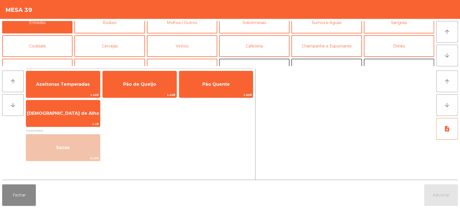
scroll to position [17, 0]
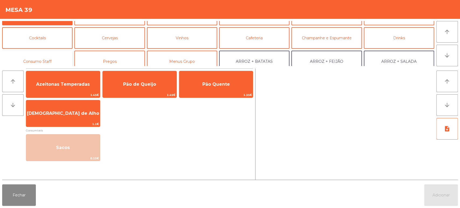
click at [67, 60] on button "Consumo Staff" at bounding box center [37, 62] width 70 height 22
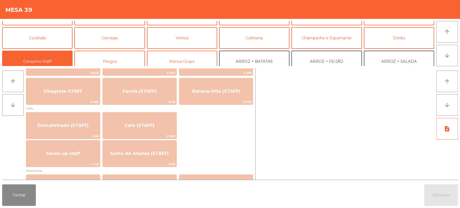
scroll to position [277, 0]
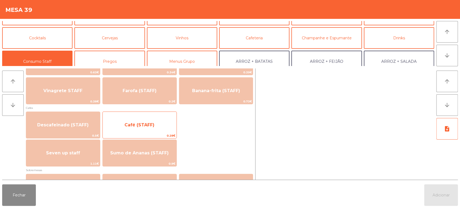
click at [154, 125] on span "Café (STAFF)" at bounding box center [140, 125] width 74 height 15
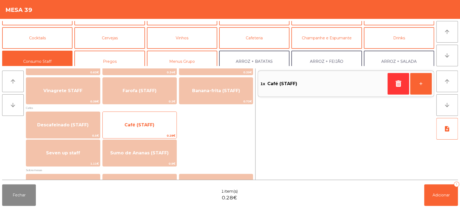
click at [151, 125] on span "Café (STAFF)" at bounding box center [140, 124] width 30 height 5
click at [150, 120] on span "Café (STAFF)" at bounding box center [140, 125] width 74 height 15
click at [153, 118] on span "Café (STAFF)" at bounding box center [140, 125] width 74 height 15
click at [151, 123] on span "Café (STAFF)" at bounding box center [140, 124] width 30 height 5
click at [152, 121] on span "Café (STAFF)" at bounding box center [140, 125] width 74 height 15
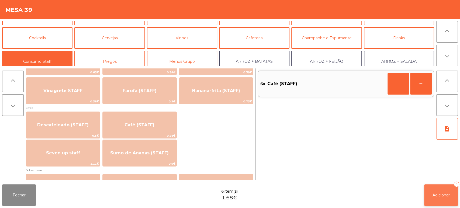
click at [435, 190] on button "Adicionar 6" at bounding box center [441, 195] width 34 height 22
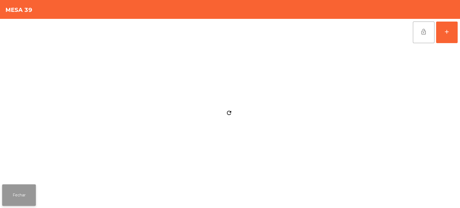
click at [28, 194] on button "Fechar" at bounding box center [19, 195] width 34 height 22
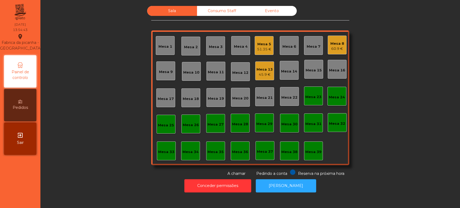
click at [96, 119] on div "Sala Consumo Staff Evento Mesa 1 Mesa 2 Mesa 3 Mesa 4 Mesa 5 51.35 € Mesa 6 Mes…" at bounding box center [250, 91] width 405 height 171
click at [261, 48] on div "51.35 €" at bounding box center [264, 49] width 14 height 5
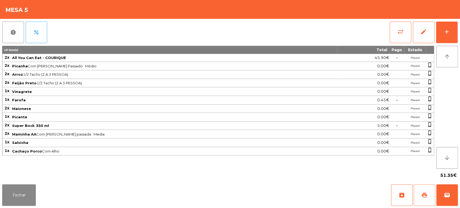
click at [421, 198] on button "print" at bounding box center [425, 195] width 22 height 22
click at [16, 203] on button "Fechar" at bounding box center [19, 195] width 34 height 22
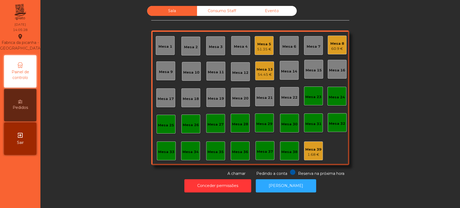
click at [257, 73] on div "54.45 €" at bounding box center [265, 74] width 16 height 5
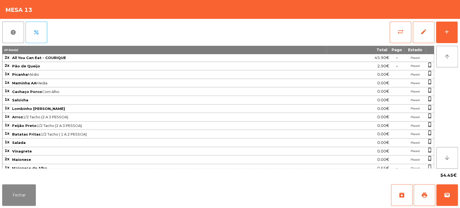
scroll to position [28, 0]
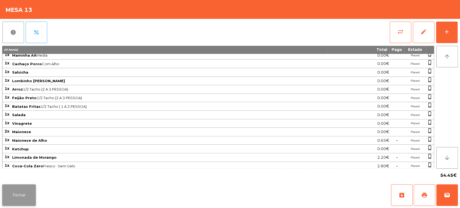
click at [23, 197] on button "Fechar" at bounding box center [19, 195] width 34 height 22
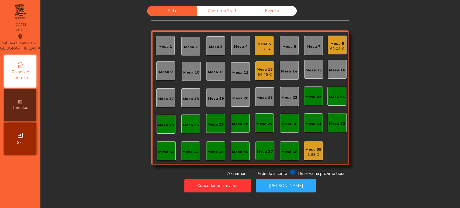
click at [264, 37] on div "Mesa 5 51.35 €" at bounding box center [264, 45] width 19 height 19
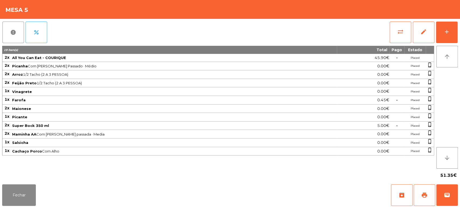
click at [459, 186] on div "Fechar archive print wallet" at bounding box center [230, 195] width 460 height 26
click at [447, 186] on button "wallet" at bounding box center [448, 195] width 22 height 22
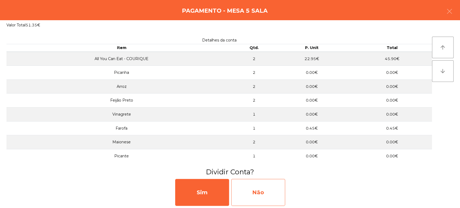
click at [264, 184] on div "Não" at bounding box center [258, 192] width 54 height 27
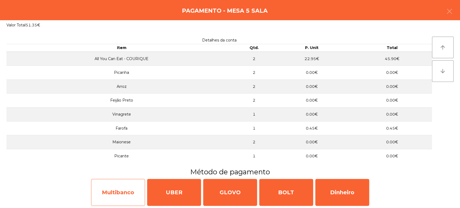
click at [131, 184] on div "Multibanco" at bounding box center [118, 192] width 54 height 27
select select "**"
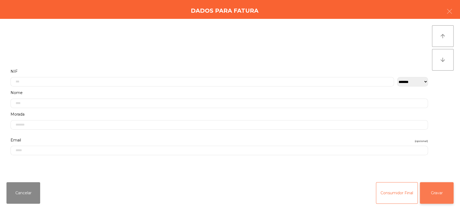
click at [445, 194] on button "Gravar" at bounding box center [437, 193] width 34 height 22
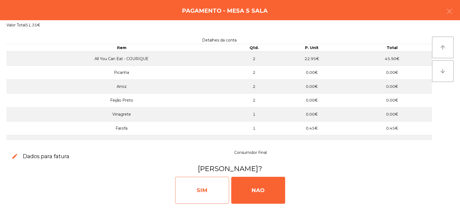
click at [204, 188] on div "SIM" at bounding box center [202, 190] width 54 height 27
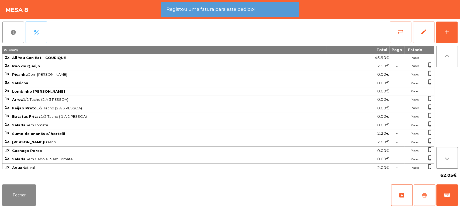
click at [423, 196] on span "print" at bounding box center [424, 195] width 6 height 6
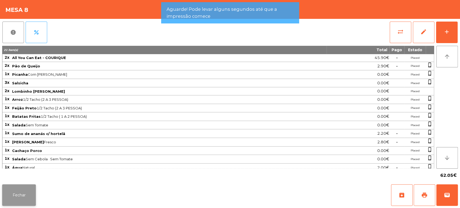
click at [16, 195] on button "Fechar" at bounding box center [19, 195] width 34 height 22
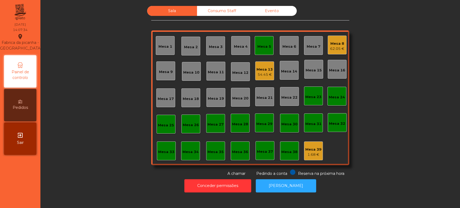
click at [264, 43] on div "Mesa 5" at bounding box center [265, 46] width 14 height 8
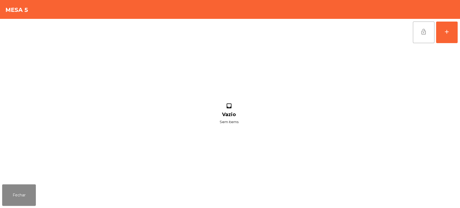
click at [425, 36] on button "lock_open" at bounding box center [424, 33] width 22 height 22
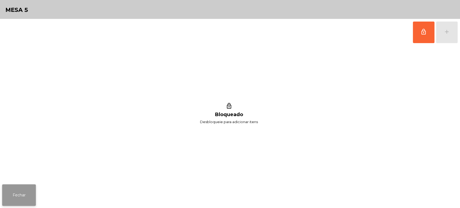
click at [28, 187] on button "Fechar" at bounding box center [19, 195] width 34 height 22
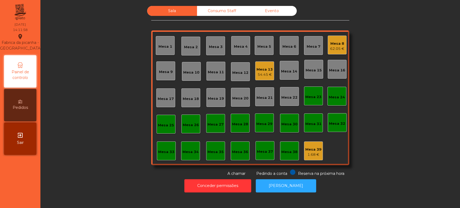
click at [332, 50] on div "62.05 €" at bounding box center [337, 48] width 14 height 5
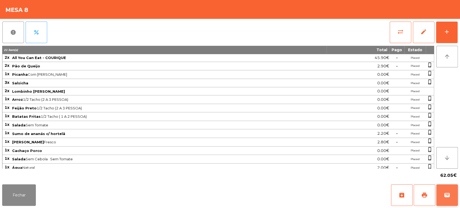
click at [448, 192] on span "wallet" at bounding box center [447, 195] width 6 height 6
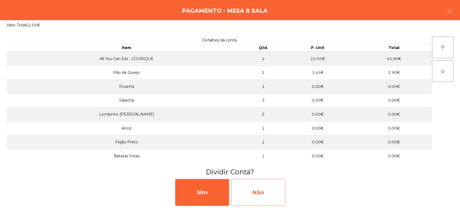
click at [248, 196] on div "Não" at bounding box center [258, 192] width 54 height 27
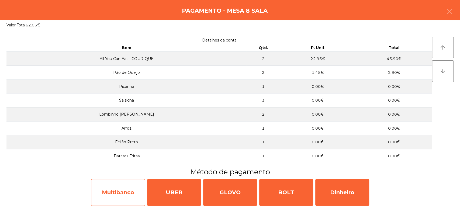
click at [128, 184] on div "Multibanco" at bounding box center [118, 192] width 54 height 27
select select "**"
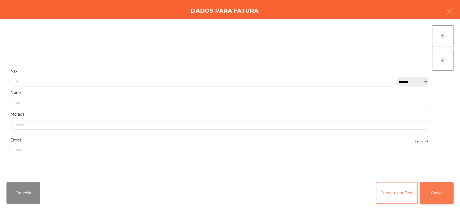
click at [447, 197] on button "Gravar" at bounding box center [437, 193] width 34 height 22
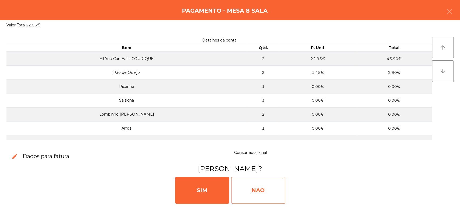
click at [260, 187] on div "NAO" at bounding box center [258, 190] width 54 height 27
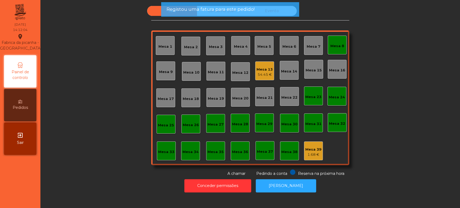
click at [339, 46] on div "Mesa 8" at bounding box center [338, 45] width 14 height 5
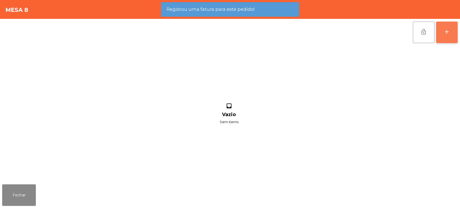
click at [444, 37] on button "add" at bounding box center [447, 33] width 22 height 22
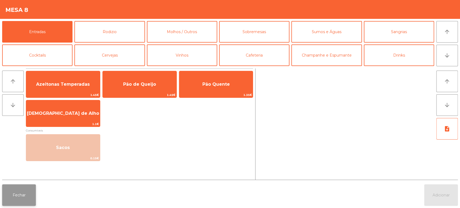
click at [15, 195] on button "Fechar" at bounding box center [19, 195] width 34 height 22
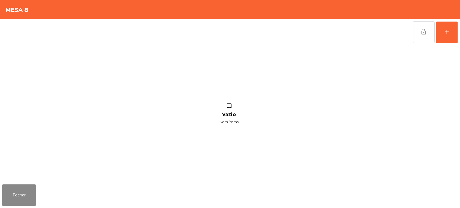
click at [423, 34] on span "lock_open" at bounding box center [424, 32] width 6 height 6
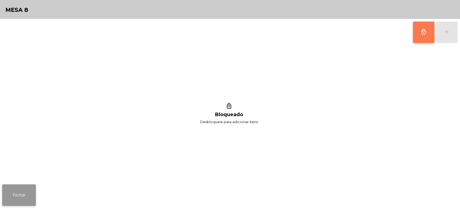
click at [20, 195] on button "Fechar" at bounding box center [19, 195] width 34 height 22
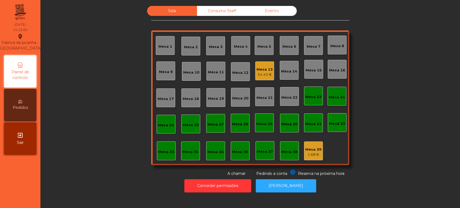
click at [215, 124] on div "Mesa 27" at bounding box center [216, 124] width 16 height 5
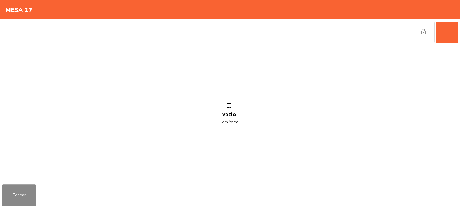
click at [460, 30] on div "lock_open add inbox Vazio Sem items" at bounding box center [230, 100] width 460 height 163
click at [445, 33] on div "add" at bounding box center [447, 32] width 6 height 6
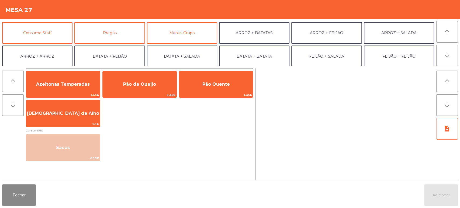
scroll to position [50, 0]
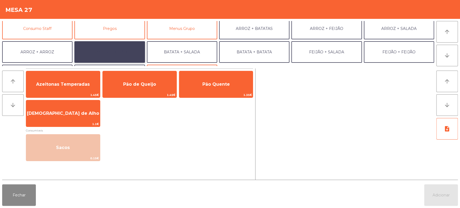
click at [128, 53] on button "BATATA + FEIJÃO" at bounding box center [109, 52] width 70 height 22
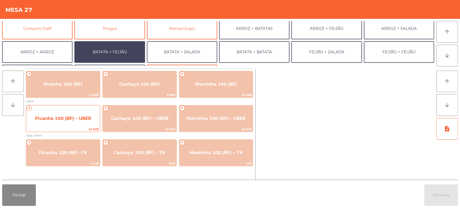
click at [79, 123] on span "Picanha 100 (BF) – UBER" at bounding box center [63, 118] width 74 height 15
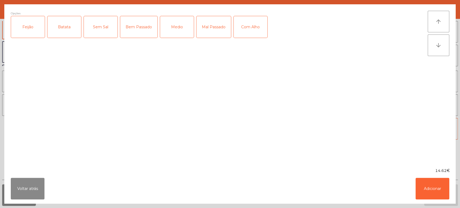
click at [44, 24] on div "Feijão" at bounding box center [28, 27] width 34 height 22
click at [61, 30] on div "Batata" at bounding box center [64, 27] width 34 height 22
click at [180, 35] on div "Medio" at bounding box center [177, 27] width 34 height 22
click at [433, 190] on button "Adicionar" at bounding box center [433, 189] width 34 height 22
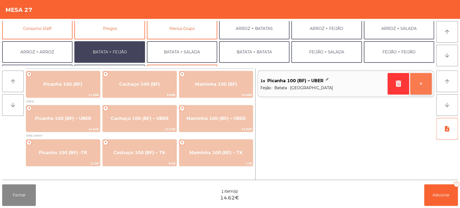
click at [423, 90] on button "+" at bounding box center [421, 84] width 22 height 22
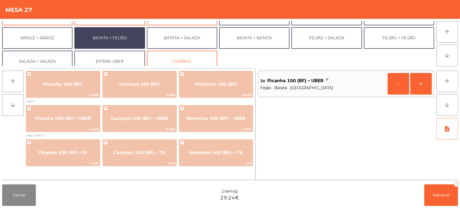
scroll to position [69, 0]
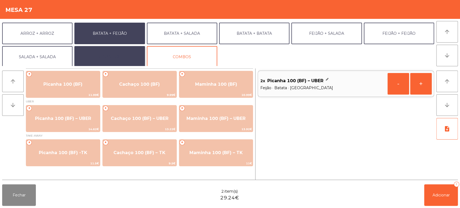
click at [123, 58] on button "EXTRAS UBER" at bounding box center [109, 57] width 70 height 22
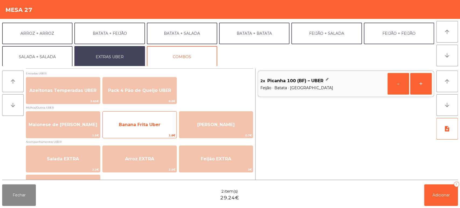
click at [162, 127] on span "Banana Frita Uber" at bounding box center [140, 125] width 74 height 15
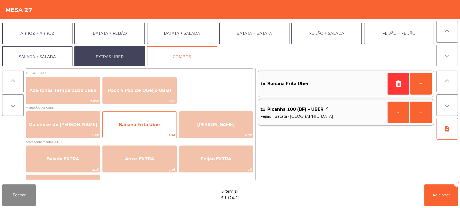
click at [154, 126] on span "Banana Frita Uber" at bounding box center [140, 124] width 42 height 5
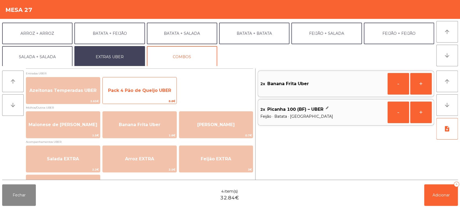
click at [156, 97] on span "Pack 4 Pão de Queijo UBER" at bounding box center [140, 90] width 74 height 15
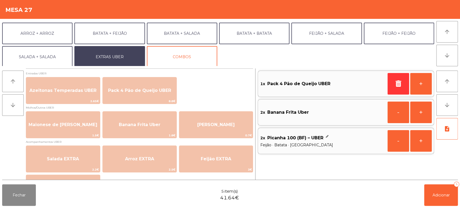
click at [320, 187] on div "Fechar 5 item(s) 41.64€ Adicionar 5" at bounding box center [230, 195] width 460 height 26
click at [435, 194] on span "Adicionar" at bounding box center [441, 195] width 17 height 5
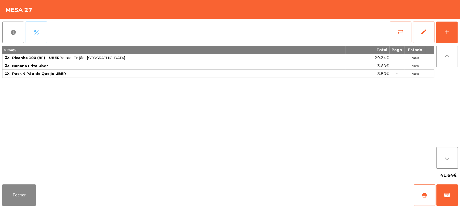
click at [40, 27] on button "percent" at bounding box center [37, 33] width 22 height 22
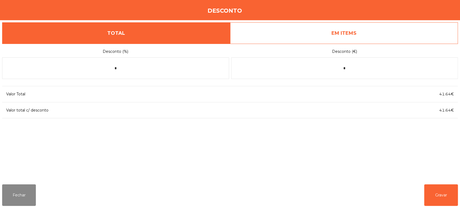
click at [375, 35] on link "EM ITEMS" at bounding box center [344, 33] width 228 height 22
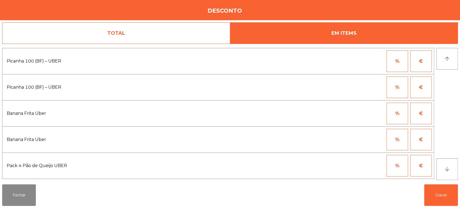
click at [421, 115] on button "€" at bounding box center [421, 114] width 22 height 22
click at [371, 114] on input "*" at bounding box center [371, 114] width 27 height 22
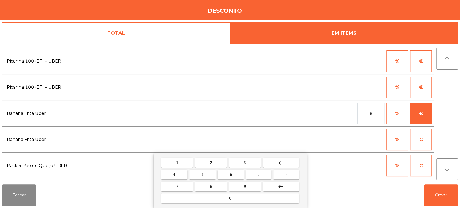
click at [259, 175] on span "." at bounding box center [258, 175] width 1 height 4
click at [245, 162] on span "3" at bounding box center [245, 163] width 2 height 4
click at [282, 162] on mat-icon "keyboard_backspace" at bounding box center [281, 163] width 6 height 6
click at [278, 165] on mat-icon "keyboard_backspace" at bounding box center [281, 163] width 6 height 6
click at [260, 201] on button "0" at bounding box center [230, 199] width 138 height 10
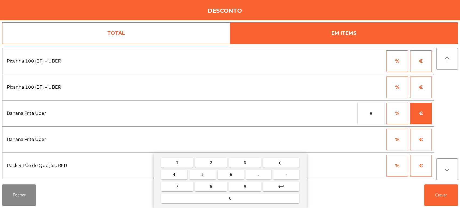
click at [287, 164] on button "keyboard_backspace" at bounding box center [281, 163] width 36 height 10
click at [269, 175] on button "." at bounding box center [258, 175] width 25 height 10
click at [245, 163] on span "3" at bounding box center [245, 163] width 2 height 4
type input "***"
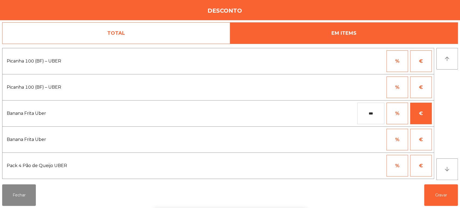
click at [424, 147] on button "€" at bounding box center [421, 140] width 22 height 22
click at [374, 141] on input "*" at bounding box center [371, 140] width 27 height 22
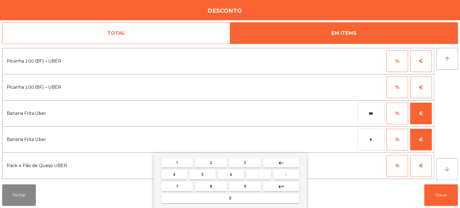
click at [253, 201] on button "0" at bounding box center [230, 199] width 138 height 10
click at [268, 175] on button "." at bounding box center [258, 175] width 25 height 10
click at [252, 162] on button "3" at bounding box center [245, 163] width 32 height 10
type input "***"
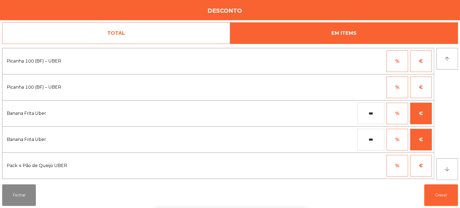
click at [322, 141] on div "*** % €" at bounding box center [318, 140] width 228 height 22
click at [448, 198] on button "Gravar" at bounding box center [441, 195] width 34 height 22
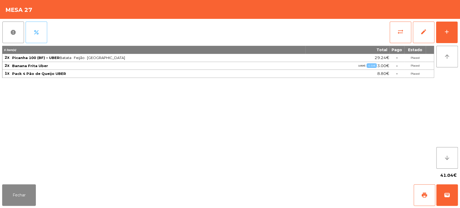
click at [39, 35] on span "percent" at bounding box center [36, 32] width 6 height 6
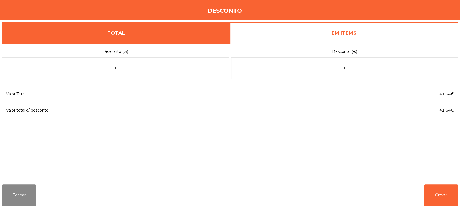
click at [362, 32] on link "EM ITEMS" at bounding box center [344, 33] width 228 height 22
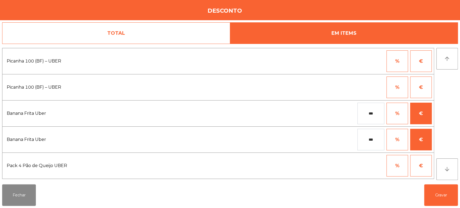
click at [375, 114] on input "***" at bounding box center [371, 114] width 27 height 22
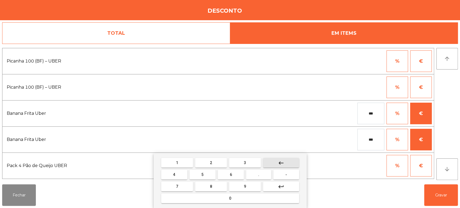
click at [287, 163] on button "keyboard_backspace" at bounding box center [281, 163] width 36 height 10
click at [287, 162] on button "keyboard_backspace" at bounding box center [281, 163] width 36 height 10
click at [281, 164] on mat-icon "keyboard_backspace" at bounding box center [281, 163] width 6 height 6
type input "*"
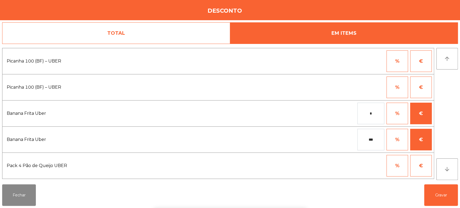
click at [329, 139] on div "*** % €" at bounding box center [318, 140] width 228 height 22
click at [439, 195] on button "Gravar" at bounding box center [441, 195] width 34 height 22
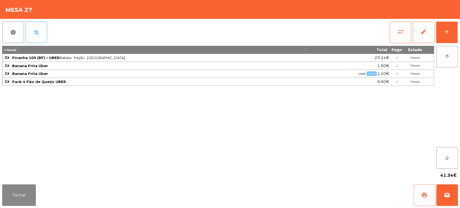
click at [429, 200] on button "print" at bounding box center [425, 195] width 22 height 22
click at [442, 198] on button "wallet" at bounding box center [448, 195] width 22 height 22
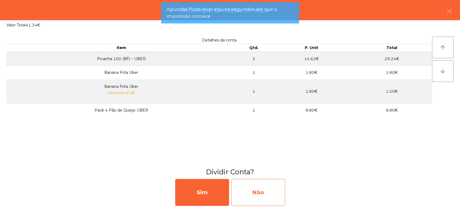
click at [276, 192] on div "Não" at bounding box center [258, 192] width 54 height 27
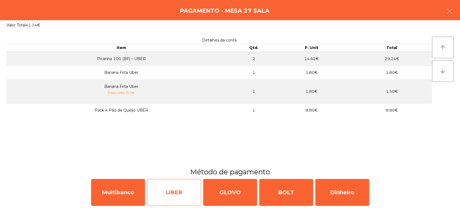
click at [175, 195] on div "UBER" at bounding box center [174, 192] width 54 height 27
select select "**"
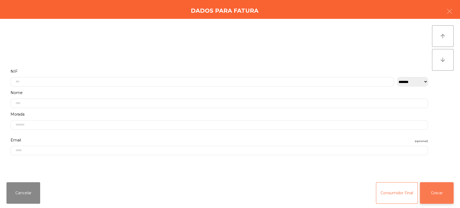
click at [440, 192] on button "Gravar" at bounding box center [437, 193] width 34 height 22
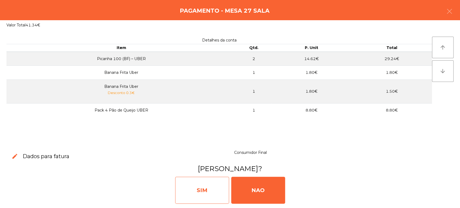
click at [189, 187] on div "SIM" at bounding box center [202, 190] width 54 height 27
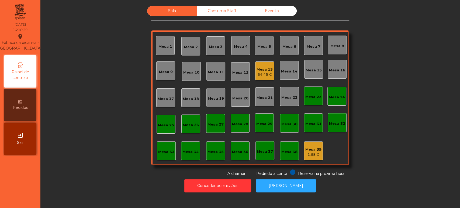
click at [309, 70] on div "Mesa 15" at bounding box center [314, 70] width 16 height 5
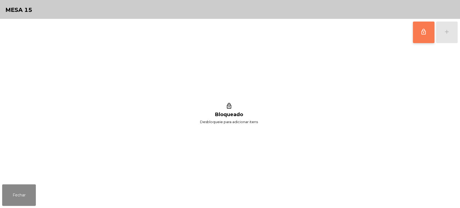
click at [421, 35] on button "lock_outline" at bounding box center [424, 33] width 22 height 22
click at [447, 30] on div "add" at bounding box center [447, 32] width 6 height 6
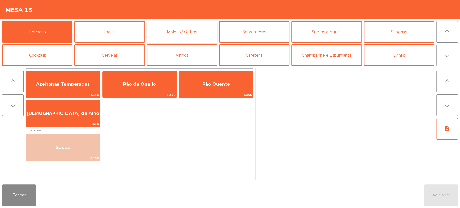
click at [182, 24] on button "Molhos / Outros" at bounding box center [182, 32] width 70 height 22
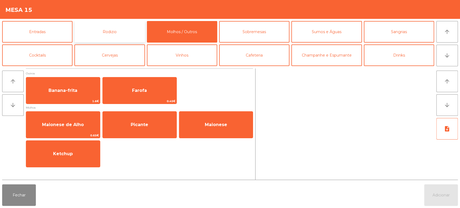
click at [115, 28] on button "Rodizio" at bounding box center [109, 32] width 70 height 22
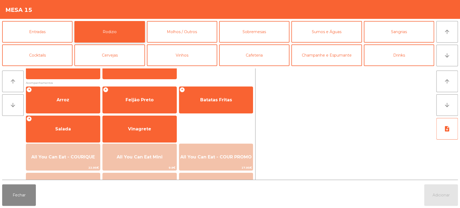
scroll to position [55, 0]
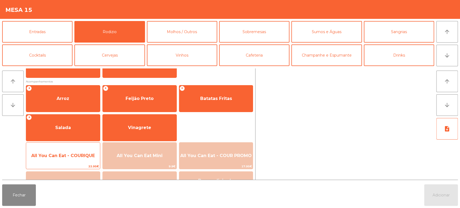
click at [62, 150] on span "All You Can Eat - COURIQUE" at bounding box center [63, 156] width 74 height 15
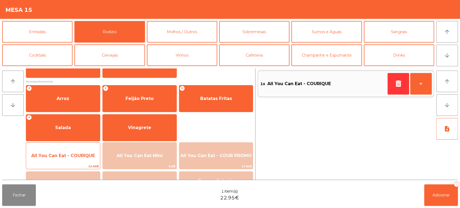
click at [68, 162] on span "All You Can Eat - COURIQUE" at bounding box center [63, 156] width 74 height 15
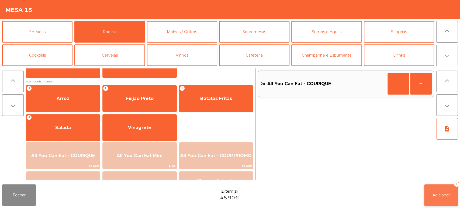
click at [444, 204] on button "Adicionar 2" at bounding box center [441, 195] width 34 height 22
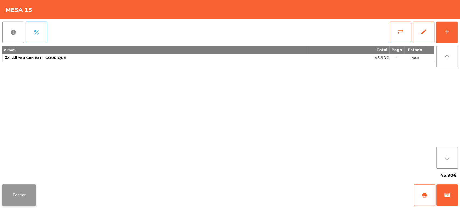
click at [16, 197] on button "Fechar" at bounding box center [19, 195] width 34 height 22
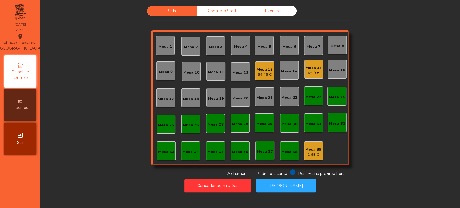
click at [159, 152] on div "Mesa 33" at bounding box center [166, 151] width 16 height 5
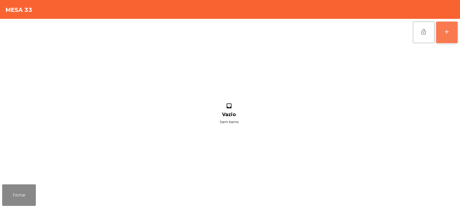
click at [444, 40] on button "add" at bounding box center [447, 33] width 22 height 22
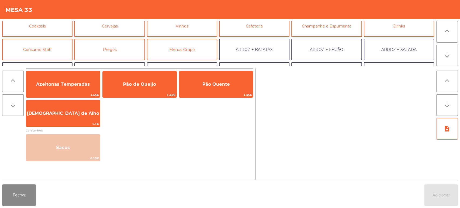
scroll to position [35, 0]
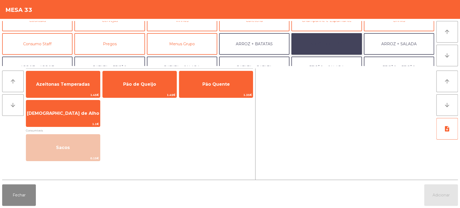
click at [329, 47] on button "ARROZ + FEIJÃO" at bounding box center [326, 44] width 70 height 22
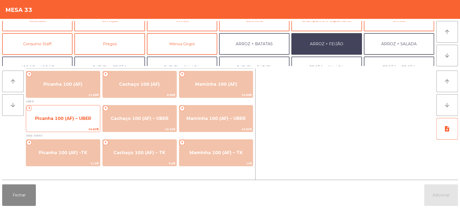
click at [69, 118] on span "Picanha 100 (AF) – UBER" at bounding box center [63, 118] width 56 height 5
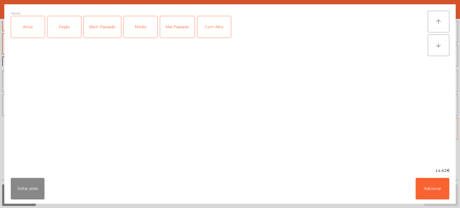
click at [22, 31] on div "Arroz" at bounding box center [28, 27] width 34 height 22
click at [64, 29] on div "Feijão" at bounding box center [64, 27] width 34 height 22
click at [143, 22] on div "Medio" at bounding box center [141, 27] width 34 height 22
click at [434, 181] on button "Adicionar" at bounding box center [433, 189] width 34 height 22
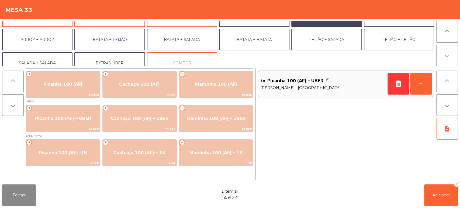
scroll to position [70, 0]
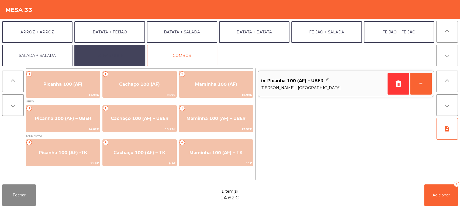
click at [114, 47] on button "EXTRAS UBER" at bounding box center [109, 56] width 70 height 22
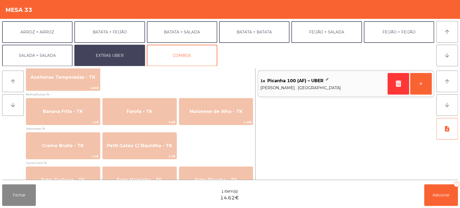
scroll to position [403, 0]
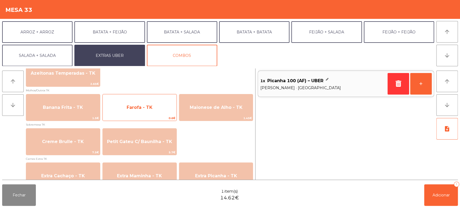
click at [149, 112] on span "Farofa - TK" at bounding box center [140, 107] width 74 height 15
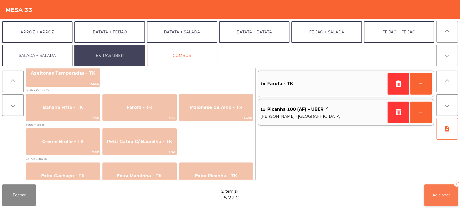
click at [442, 196] on span "Adicionar" at bounding box center [441, 195] width 17 height 5
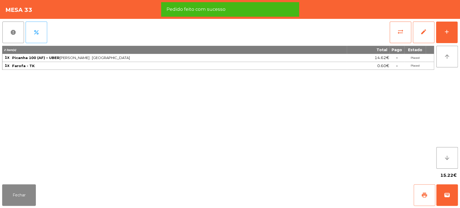
click at [423, 205] on button "print" at bounding box center [425, 195] width 22 height 22
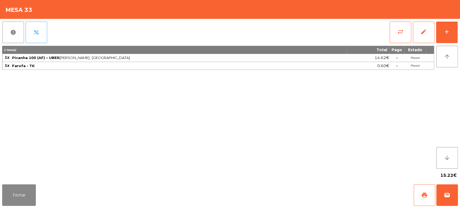
click at [378, 147] on div "2 item(s) Total Pago Estado 1x Picanha 100 (AF) – [PERSON_NAME] · [GEOGRAPHIC_D…" at bounding box center [218, 107] width 432 height 123
click at [35, 190] on button "Fechar" at bounding box center [19, 195] width 34 height 22
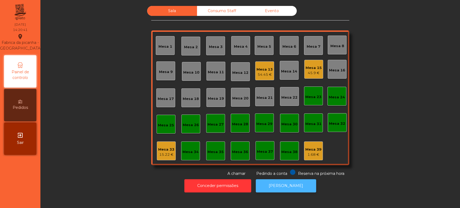
click at [297, 192] on button "[PERSON_NAME]" at bounding box center [286, 185] width 60 height 13
click at [166, 149] on div "Mesa 33" at bounding box center [166, 149] width 16 height 5
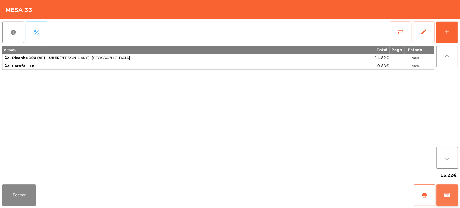
click at [451, 187] on button "wallet" at bounding box center [448, 195] width 22 height 22
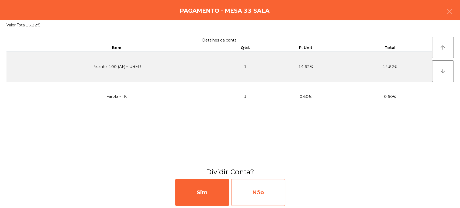
click at [273, 188] on div "Não" at bounding box center [258, 192] width 54 height 27
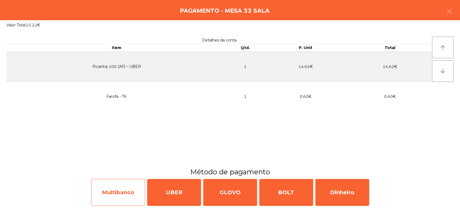
click at [133, 191] on div "Multibanco" at bounding box center [118, 192] width 54 height 27
select select "**"
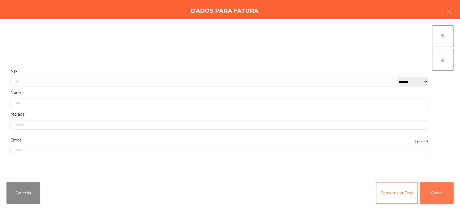
click at [436, 184] on button "Gravar" at bounding box center [437, 193] width 34 height 22
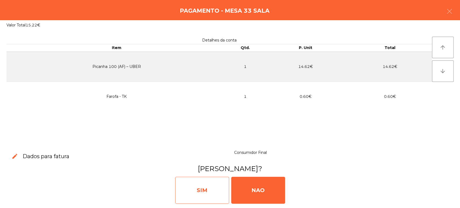
click at [201, 200] on div "SIM" at bounding box center [202, 190] width 54 height 27
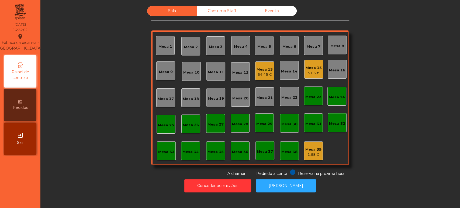
click at [263, 69] on div "Mesa 13" at bounding box center [265, 69] width 16 height 5
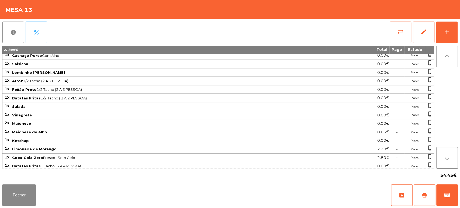
scroll to position [0, 0]
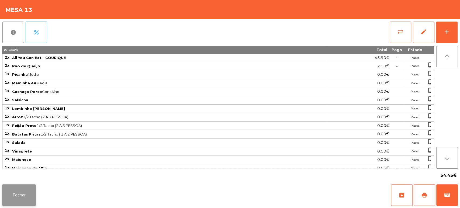
click at [26, 196] on button "Fechar" at bounding box center [19, 195] width 34 height 22
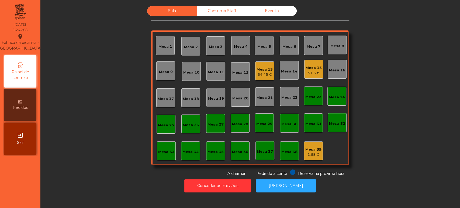
click at [223, 13] on div "Consumo Staff" at bounding box center [222, 11] width 50 height 10
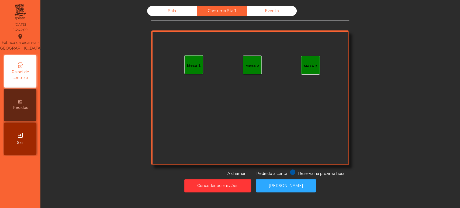
click at [197, 68] on div "Mesa 1" at bounding box center [194, 65] width 14 height 5
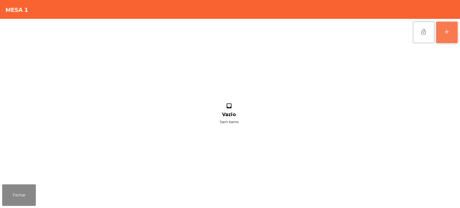
click at [444, 27] on button "add" at bounding box center [447, 33] width 22 height 22
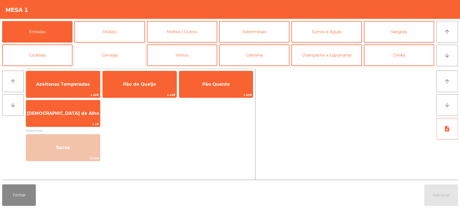
click at [123, 47] on button "Cervejas" at bounding box center [109, 55] width 70 height 22
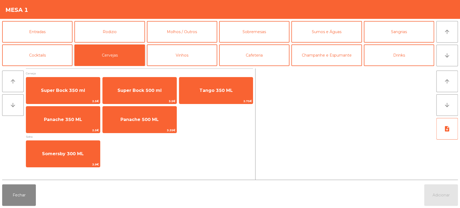
scroll to position [25, 0]
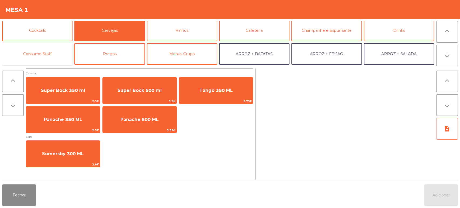
click at [57, 59] on button "Consumo Staff" at bounding box center [37, 54] width 70 height 22
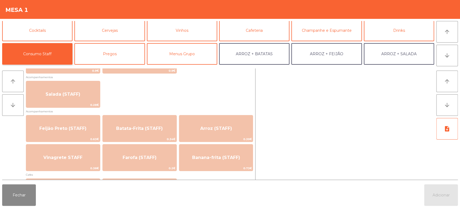
scroll to position [218, 0]
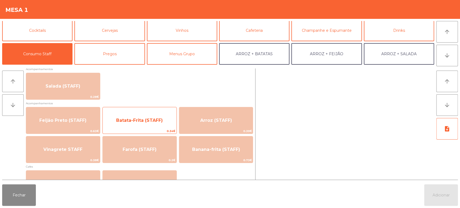
click at [171, 110] on div "Batata-Frita (STAFF) 0.34€" at bounding box center [139, 120] width 74 height 27
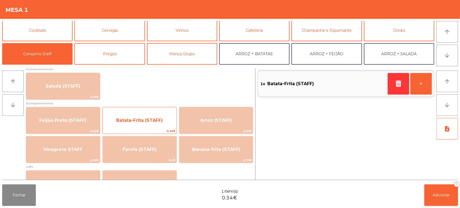
scroll to position [0, 0]
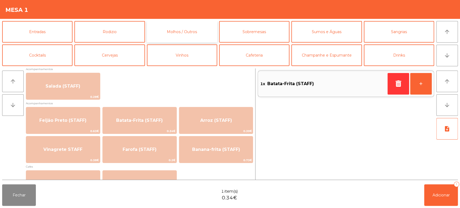
click at [188, 34] on button "Molhos / Outros" at bounding box center [182, 32] width 70 height 22
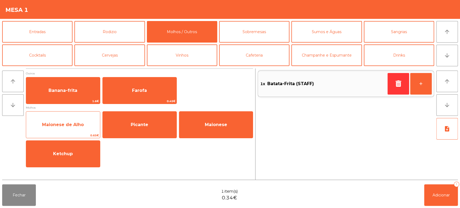
click at [83, 119] on span "Maionese de Alho" at bounding box center [63, 125] width 74 height 15
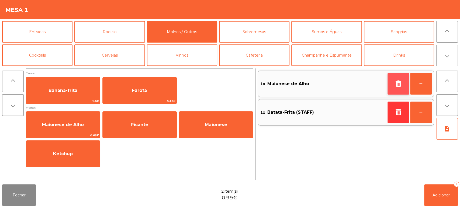
click at [392, 83] on button "button" at bounding box center [399, 84] width 22 height 22
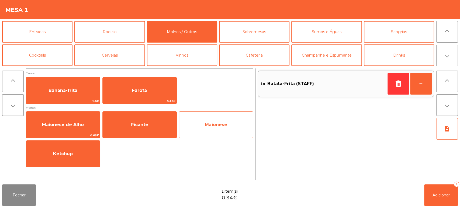
click at [222, 127] on span "Maionese" at bounding box center [216, 124] width 22 height 5
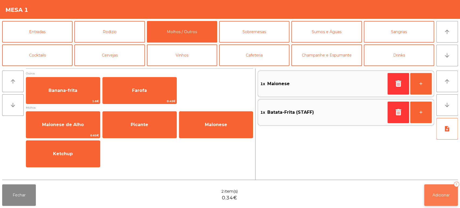
click at [446, 194] on span "Adicionar" at bounding box center [441, 195] width 17 height 5
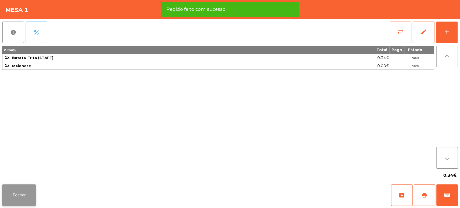
click at [23, 186] on button "Fechar" at bounding box center [19, 195] width 34 height 22
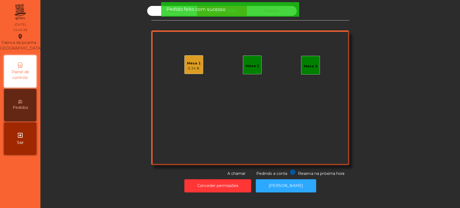
click at [152, 14] on div "Sala" at bounding box center [172, 11] width 50 height 10
click at [157, 11] on div "Sala" at bounding box center [172, 11] width 50 height 10
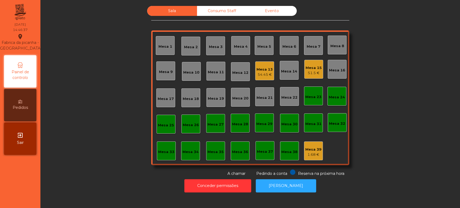
click at [220, 9] on div "Consumo Staff" at bounding box center [222, 11] width 50 height 10
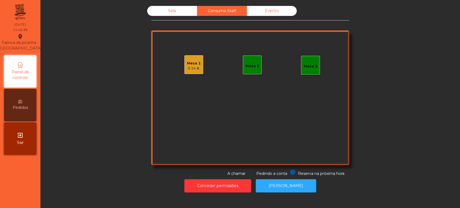
click at [252, 71] on div "Mesa 2" at bounding box center [252, 65] width 19 height 19
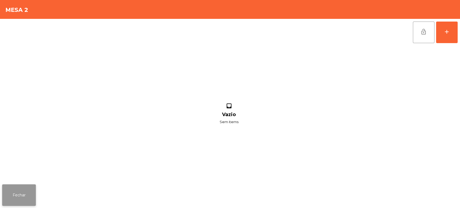
click at [28, 201] on button "Fechar" at bounding box center [19, 195] width 34 height 22
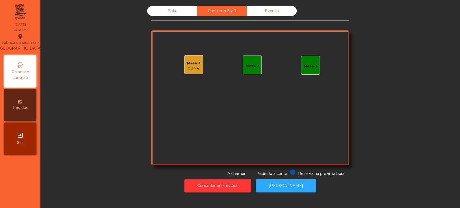
click at [196, 73] on div "Mesa 1 0.34 €" at bounding box center [193, 64] width 19 height 19
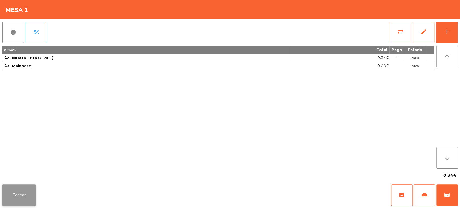
click at [26, 198] on button "Fechar" at bounding box center [19, 195] width 34 height 22
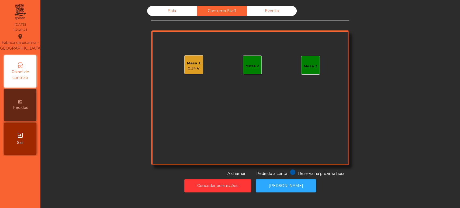
click at [248, 71] on div "Mesa 2" at bounding box center [252, 65] width 19 height 19
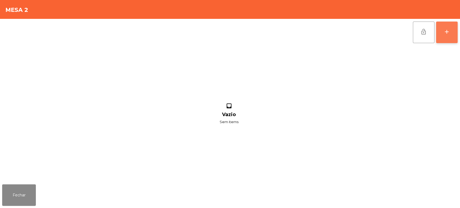
click at [447, 35] on button "add" at bounding box center [447, 33] width 22 height 22
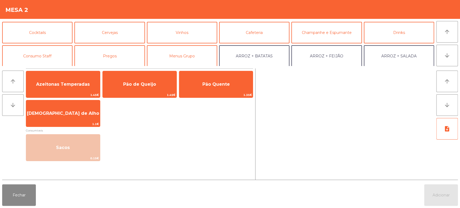
scroll to position [28, 0]
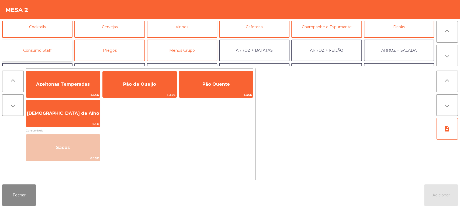
click at [49, 57] on button "Consumo Staff" at bounding box center [37, 51] width 70 height 22
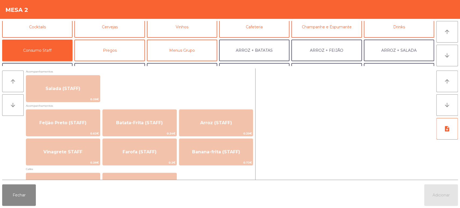
scroll to position [217, 0]
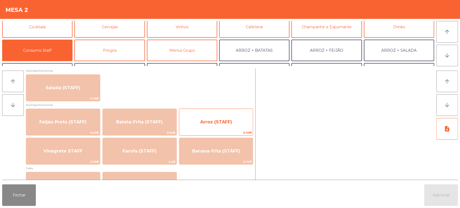
click at [229, 112] on div "Arroz (STAFF) 0.39€" at bounding box center [216, 122] width 74 height 27
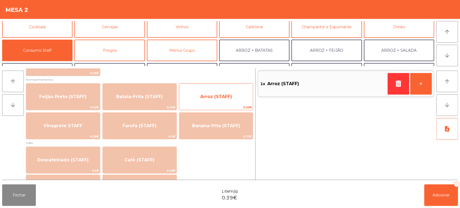
scroll to position [243, 0]
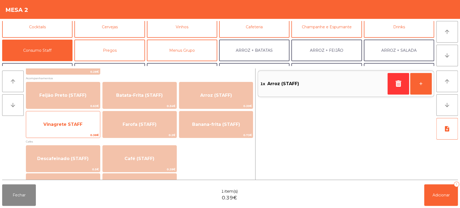
click at [93, 121] on span "Vinagrete STAFF" at bounding box center [63, 124] width 74 height 15
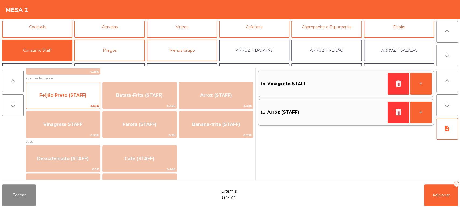
click at [93, 95] on span "Feijão Preto (STAFF)" at bounding box center [63, 95] width 74 height 15
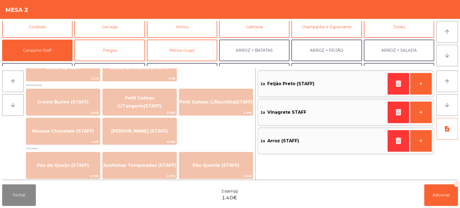
scroll to position [372, 0]
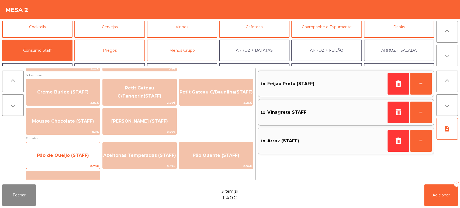
click at [92, 158] on span "Pão de Queijo (STAFF)" at bounding box center [63, 155] width 74 height 15
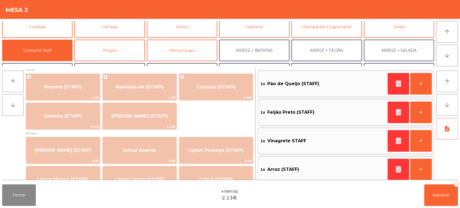
scroll to position [5, 0]
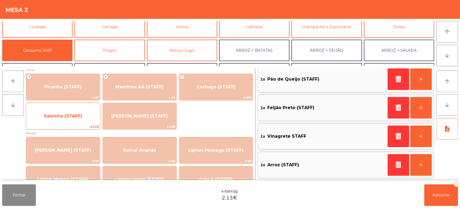
click at [74, 123] on span "Salsicha (STAFF)" at bounding box center [63, 116] width 74 height 15
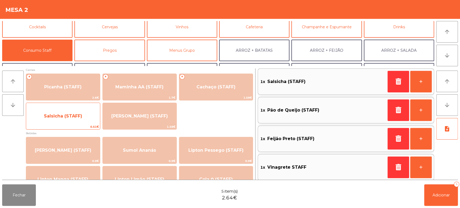
scroll to position [33, 0]
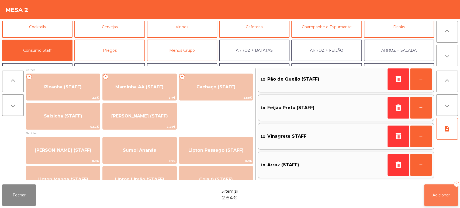
click at [447, 200] on button "Adicionar 5" at bounding box center [441, 195] width 34 height 22
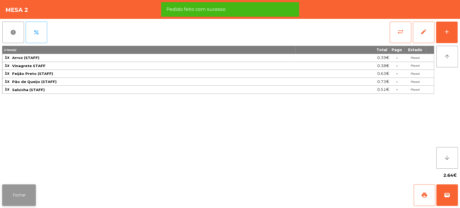
click at [34, 199] on button "Fechar" at bounding box center [19, 195] width 34 height 22
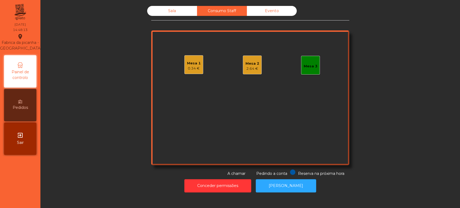
click at [164, 10] on div "Sala" at bounding box center [172, 11] width 50 height 10
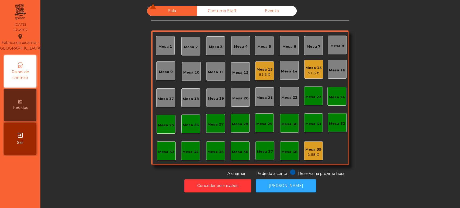
click at [318, 69] on div "Mesa 15" at bounding box center [314, 67] width 16 height 5
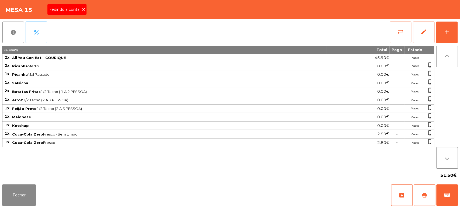
click at [78, 7] on span "Pedindo a conta" at bounding box center [65, 10] width 33 height 6
click at [423, 206] on div "Fechar archive print wallet" at bounding box center [230, 195] width 460 height 26
click at [425, 188] on button "print" at bounding box center [425, 195] width 22 height 22
click at [16, 201] on button "Fechar" at bounding box center [19, 195] width 34 height 22
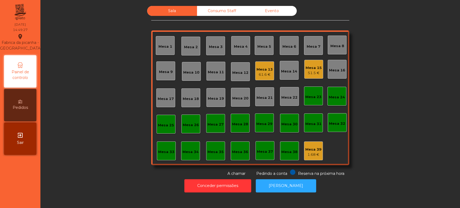
click at [263, 77] on div "61.6 €" at bounding box center [265, 74] width 16 height 5
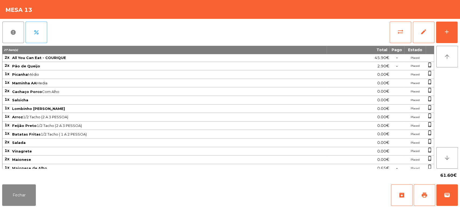
scroll to position [70, 0]
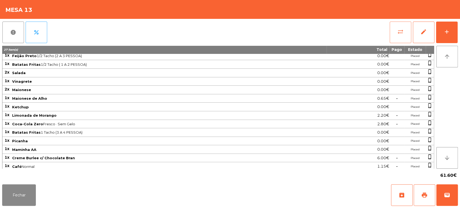
click at [402, 35] on span "sync_alt" at bounding box center [400, 32] width 6 height 6
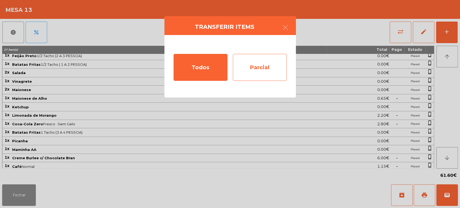
click at [265, 71] on div "Parcial" at bounding box center [260, 67] width 54 height 27
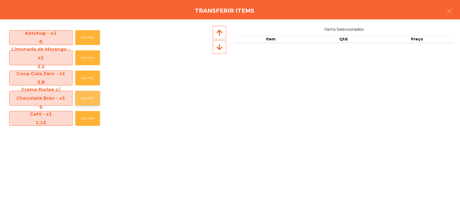
click at [91, 103] on button "Escolher" at bounding box center [87, 98] width 25 height 15
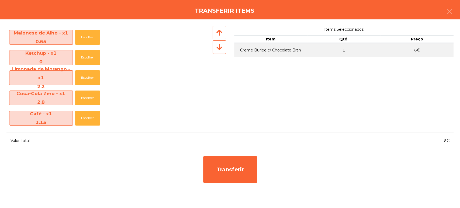
scroll to position [261, 0]
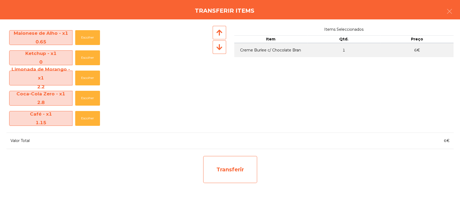
click at [229, 175] on div "Transferir" at bounding box center [230, 169] width 54 height 27
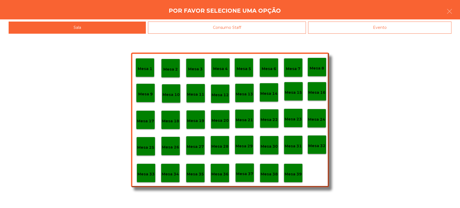
click at [287, 177] on div "Mesa 39" at bounding box center [293, 173] width 19 height 19
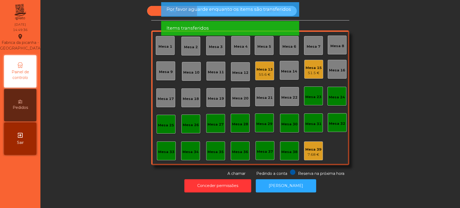
click at [265, 78] on div "Mesa 13 55.6 €" at bounding box center [264, 70] width 19 height 19
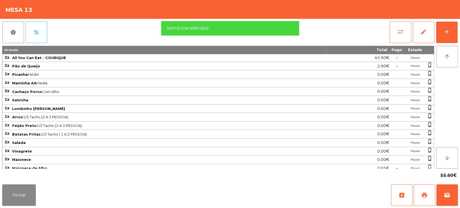
scroll to position [61, 0]
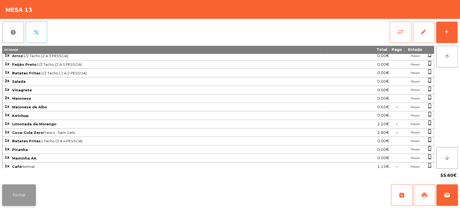
click at [29, 191] on button "Fechar" at bounding box center [19, 195] width 34 height 22
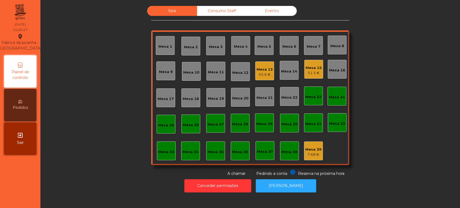
click at [309, 61] on div "Mesa 15 51.5 €" at bounding box center [313, 69] width 19 height 19
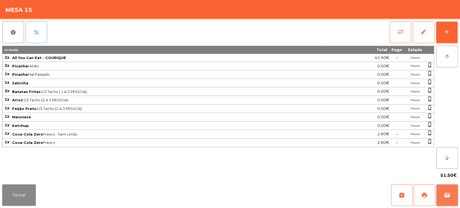
click at [444, 194] on span "wallet" at bounding box center [447, 195] width 6 height 6
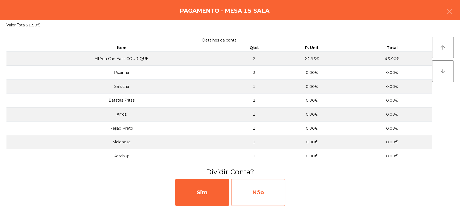
click at [252, 197] on div "Não" at bounding box center [258, 192] width 54 height 27
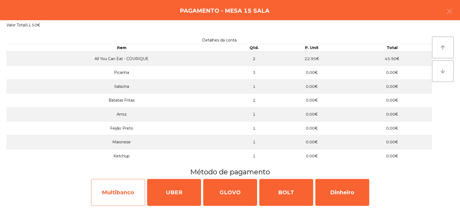
click at [117, 199] on div "Multibanco" at bounding box center [118, 192] width 54 height 27
select select "**"
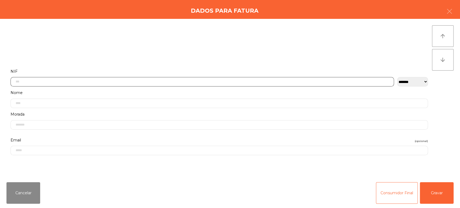
click at [119, 80] on input "text" at bounding box center [203, 81] width 384 height 9
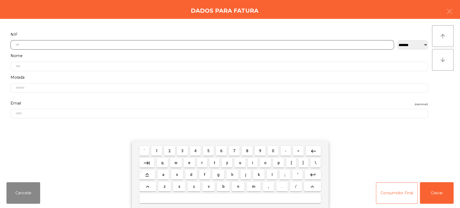
scroll to position [42, 0]
type input "*********"
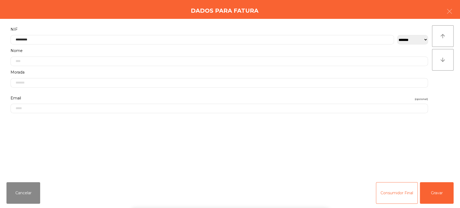
click at [448, 77] on div "arrow_upward arrow_downward" at bounding box center [443, 98] width 22 height 146
click at [433, 201] on button "Gravar" at bounding box center [437, 193] width 34 height 22
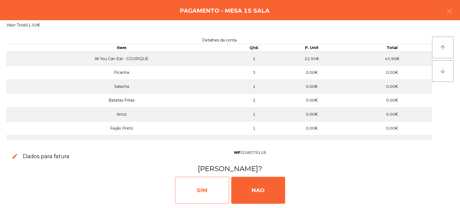
click at [211, 193] on div "SIM" at bounding box center [202, 190] width 54 height 27
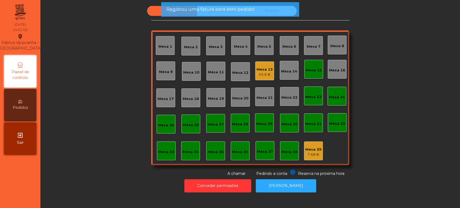
click at [312, 77] on div "Mesa 15" at bounding box center [313, 69] width 19 height 19
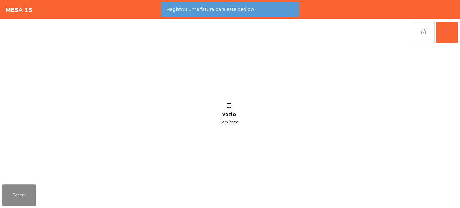
click at [431, 29] on button "lock_open" at bounding box center [424, 33] width 22 height 22
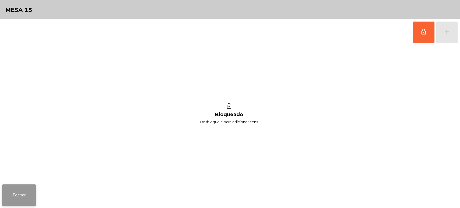
click at [17, 198] on button "Fechar" at bounding box center [19, 195] width 34 height 22
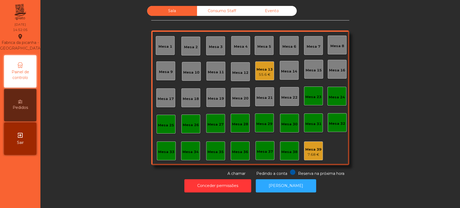
click at [242, 150] on div "Mesa 36" at bounding box center [240, 151] width 16 height 5
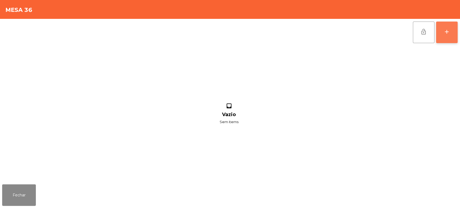
click at [440, 29] on button "add" at bounding box center [447, 33] width 22 height 22
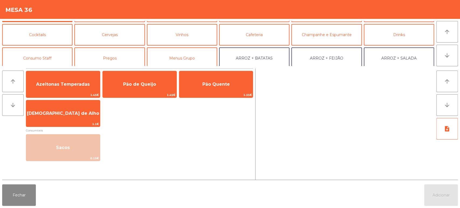
scroll to position [22, 0]
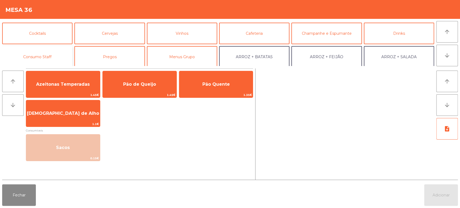
click at [46, 59] on button "Consumo Staff" at bounding box center [37, 57] width 70 height 22
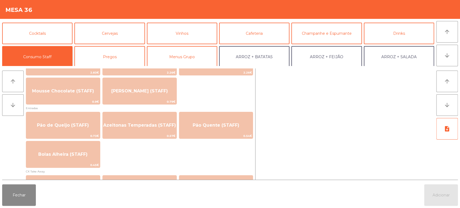
scroll to position [403, 0]
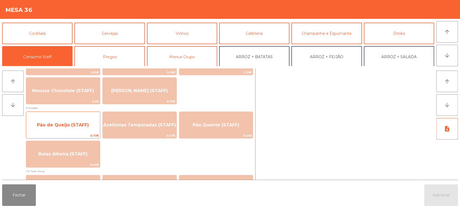
click at [62, 121] on span "Pão de Queijo (STAFF)" at bounding box center [63, 125] width 74 height 15
click at [62, 124] on span "Pão de Queijo (STAFF)" at bounding box center [63, 124] width 52 height 5
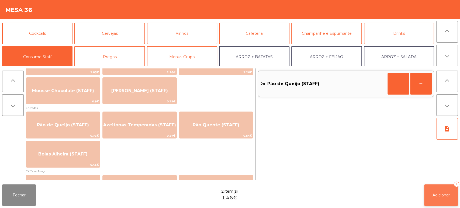
click at [441, 186] on button "Adicionar 2" at bounding box center [441, 195] width 34 height 22
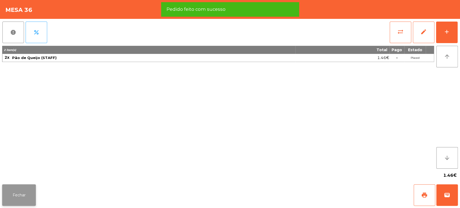
click at [30, 194] on button "Fechar" at bounding box center [19, 195] width 34 height 22
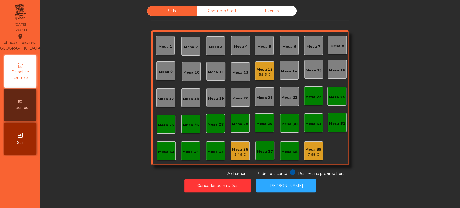
click at [255, 74] on div "Mesa 13 55.6 €" at bounding box center [264, 70] width 19 height 19
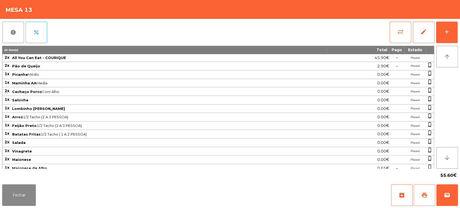
click at [421, 193] on span "print" at bounding box center [424, 195] width 6 height 6
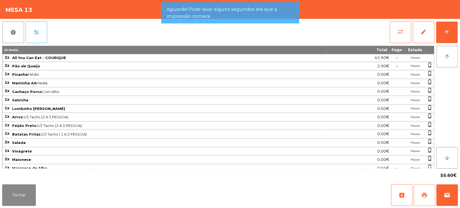
scroll to position [61, 0]
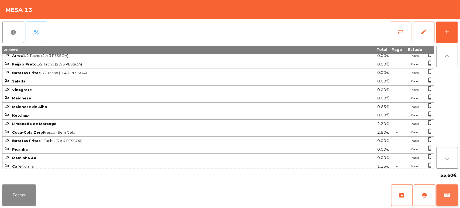
click at [451, 194] on button "wallet" at bounding box center [448, 195] width 22 height 22
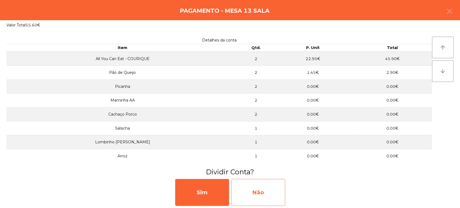
click at [265, 196] on div "Não" at bounding box center [258, 192] width 54 height 27
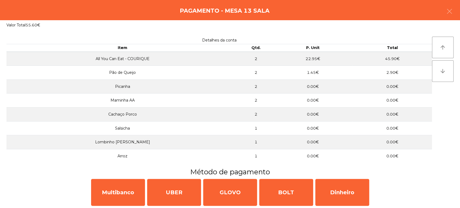
click at [109, 207] on div "Multibanco UBER GLOVO BOLT Dinheiro" at bounding box center [230, 192] width 460 height 31
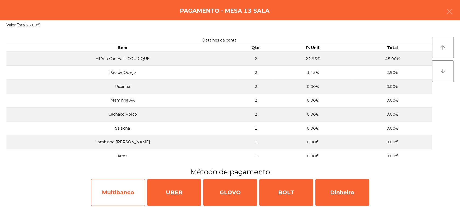
click at [125, 197] on div "Multibanco" at bounding box center [118, 192] width 54 height 27
select select "**"
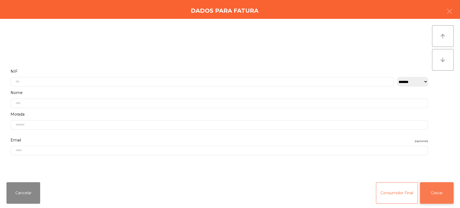
click at [444, 193] on button "Gravar" at bounding box center [437, 193] width 34 height 22
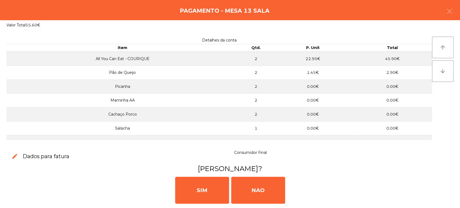
click at [164, 175] on div "[PERSON_NAME]" at bounding box center [230, 190] width 456 height 32
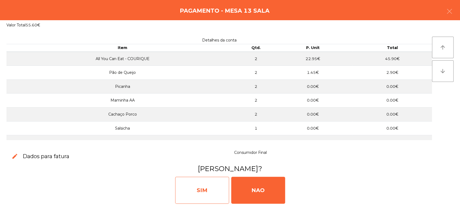
click at [207, 187] on div "SIM" at bounding box center [202, 190] width 54 height 27
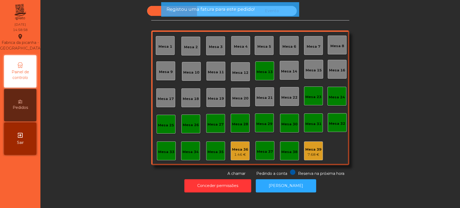
click at [259, 78] on div "Mesa 13" at bounding box center [264, 70] width 19 height 19
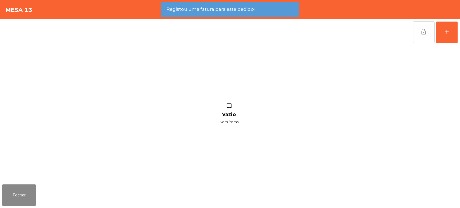
click at [418, 26] on button "lock_open" at bounding box center [424, 33] width 22 height 22
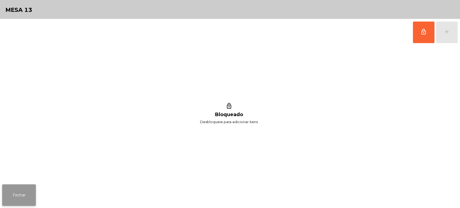
click at [16, 193] on button "Fechar" at bounding box center [19, 195] width 34 height 22
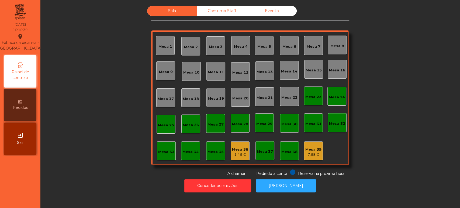
click at [221, 11] on div "Consumo Staff" at bounding box center [222, 11] width 50 height 10
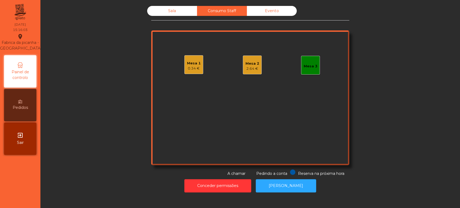
click at [257, 70] on div "Mesa 2 2.64 €" at bounding box center [252, 65] width 19 height 19
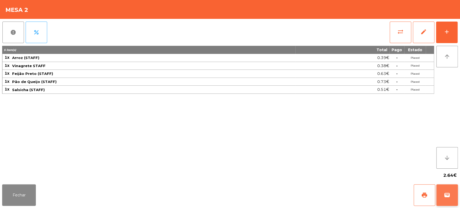
click at [449, 199] on button "wallet" at bounding box center [448, 195] width 22 height 22
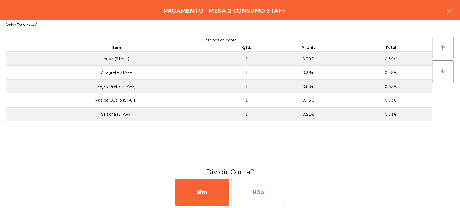
click at [275, 194] on div "Não" at bounding box center [258, 192] width 54 height 27
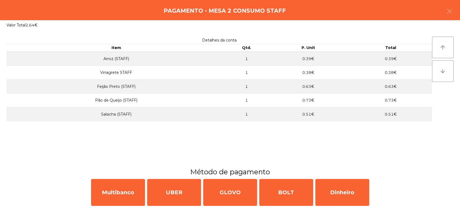
click at [128, 207] on div "Multibanco UBER GLOVO BOLT Dinheiro" at bounding box center [230, 192] width 460 height 31
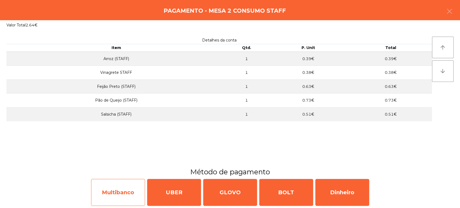
click at [115, 195] on div "Multibanco" at bounding box center [118, 192] width 54 height 27
select select "**"
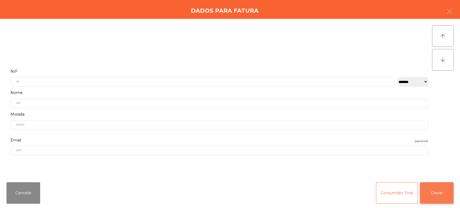
click at [436, 193] on button "Gravar" at bounding box center [437, 193] width 34 height 22
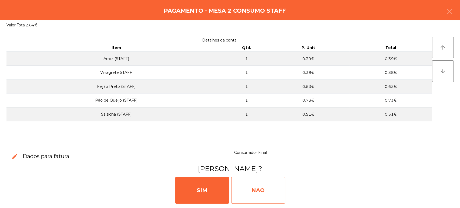
click at [274, 189] on div "NAO" at bounding box center [258, 190] width 54 height 27
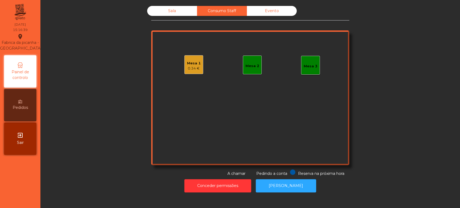
click at [184, 72] on div "Mesa 1 0.34 €" at bounding box center [193, 64] width 19 height 19
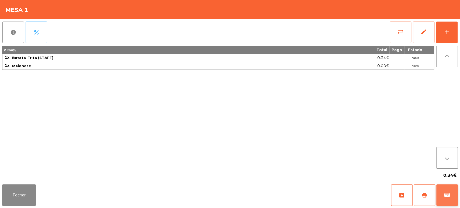
click at [452, 188] on button "wallet" at bounding box center [448, 195] width 22 height 22
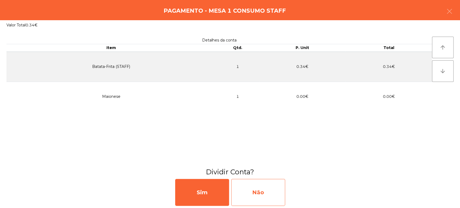
click at [273, 194] on div "Não" at bounding box center [258, 192] width 54 height 27
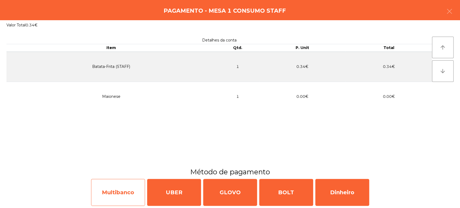
click at [131, 188] on div "Multibanco" at bounding box center [118, 192] width 54 height 27
select select "**"
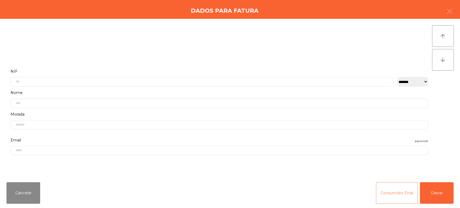
click at [400, 194] on button "Consumidor Final" at bounding box center [397, 193] width 42 height 22
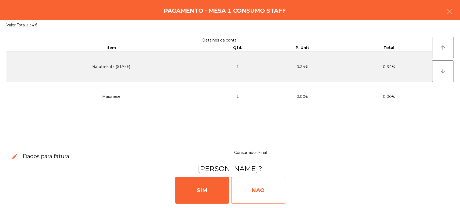
click at [251, 194] on div "NAO" at bounding box center [258, 190] width 54 height 27
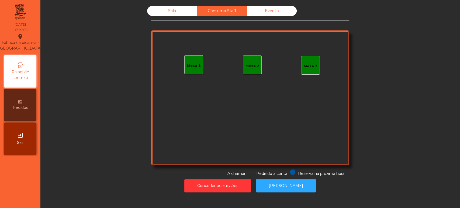
click at [160, 12] on div "Sala" at bounding box center [172, 11] width 50 height 10
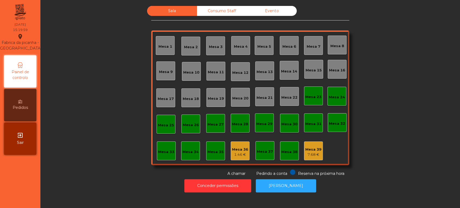
click at [239, 145] on div "Mesa 36 1.46 €" at bounding box center [240, 151] width 16 height 13
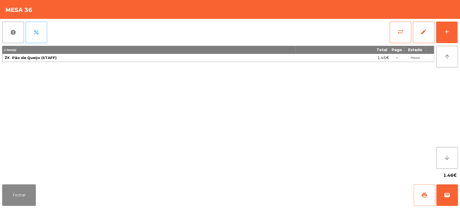
click at [430, 187] on button "print" at bounding box center [425, 195] width 22 height 22
click at [28, 196] on button "Fechar" at bounding box center [19, 195] width 34 height 22
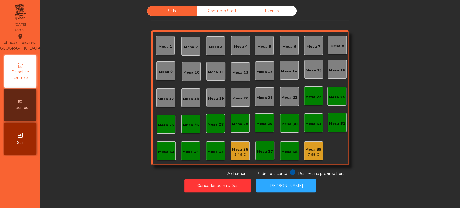
click at [241, 159] on div "Mesa 36 1.46 €" at bounding box center [240, 151] width 19 height 19
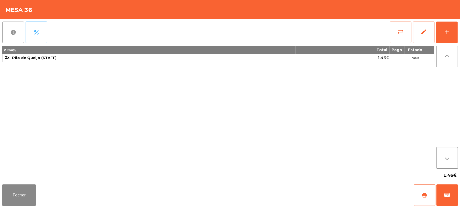
click at [20, 35] on button "report" at bounding box center [13, 33] width 22 height 22
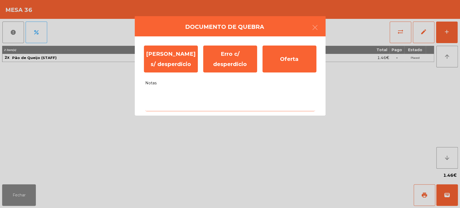
click at [217, 95] on textarea "Notas" at bounding box center [230, 100] width 170 height 22
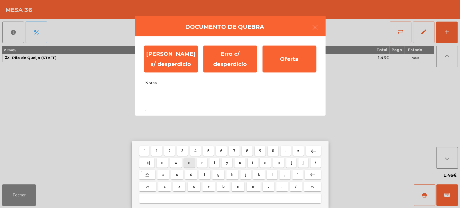
click at [190, 163] on span "e" at bounding box center [189, 163] width 2 height 4
type textarea "*"
click at [319, 146] on mat-keyboard-key "keyboard_backspace" at bounding box center [313, 151] width 17 height 12
click at [318, 151] on button "keyboard_backspace" at bounding box center [313, 151] width 15 height 10
click at [183, 173] on button "s" at bounding box center [177, 175] width 12 height 10
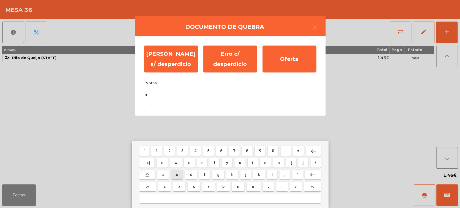
click at [189, 163] on span "e" at bounding box center [189, 163] width 2 height 4
click at [319, 149] on button "keyboard_backspace" at bounding box center [313, 151] width 15 height 10
type textarea "*"
click at [317, 150] on button "keyboard_backspace" at bounding box center [313, 151] width 15 height 10
click at [319, 150] on button "keyboard_backspace" at bounding box center [313, 151] width 15 height 10
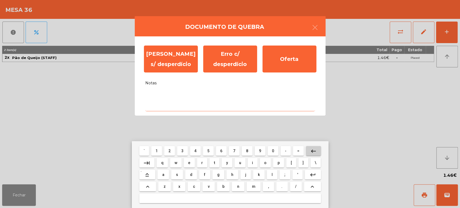
click at [317, 151] on button "keyboard_backspace" at bounding box center [313, 151] width 15 height 10
click at [163, 174] on span "a" at bounding box center [163, 175] width 2 height 4
click at [272, 175] on span "l" at bounding box center [272, 175] width 1 height 4
click at [252, 163] on span "i" at bounding box center [252, 163] width 1 height 4
type textarea "***"
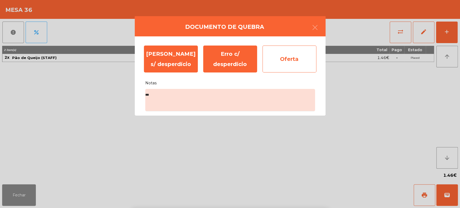
click at [287, 63] on div "Oferta" at bounding box center [290, 59] width 54 height 27
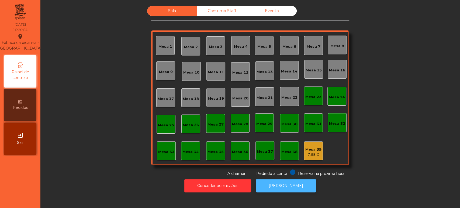
click at [283, 190] on button "[PERSON_NAME]" at bounding box center [286, 185] width 60 height 13
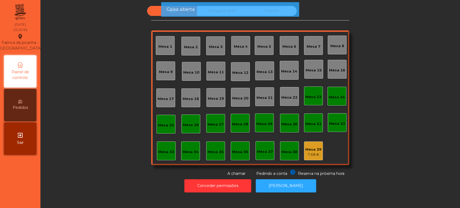
click at [251, 15] on div "Caixa aberta" at bounding box center [230, 9] width 138 height 15
click at [231, 14] on div "Caixa aberta" at bounding box center [230, 9] width 138 height 15
click at [230, 11] on div "Caixa aberta" at bounding box center [229, 9] width 127 height 7
click at [263, 10] on div "Caixa aberta" at bounding box center [229, 9] width 127 height 7
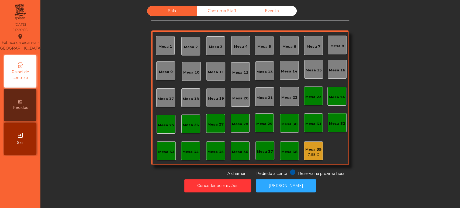
click at [229, 11] on div "Consumo Staff" at bounding box center [222, 11] width 50 height 10
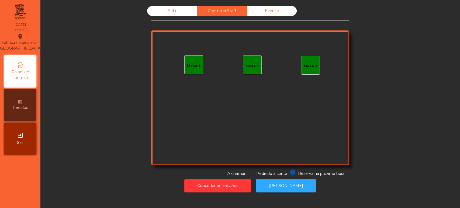
click at [275, 14] on div "Evento" at bounding box center [272, 11] width 50 height 10
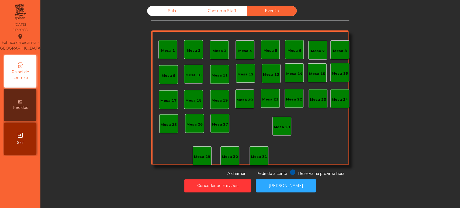
click at [182, 13] on div "Sala" at bounding box center [172, 11] width 50 height 10
